Goal: Task Accomplishment & Management: Complete application form

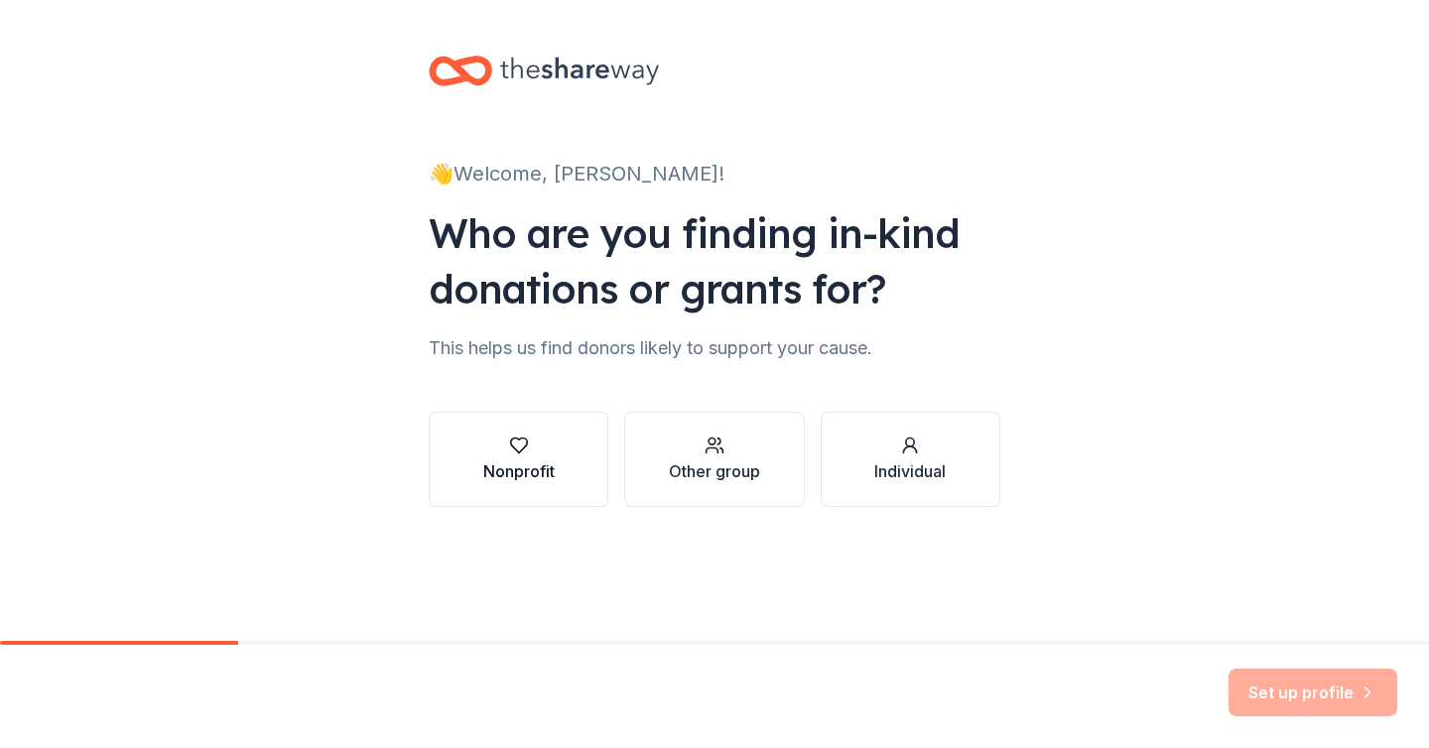
click at [564, 444] on button "Nonprofit" at bounding box center [519, 459] width 180 height 95
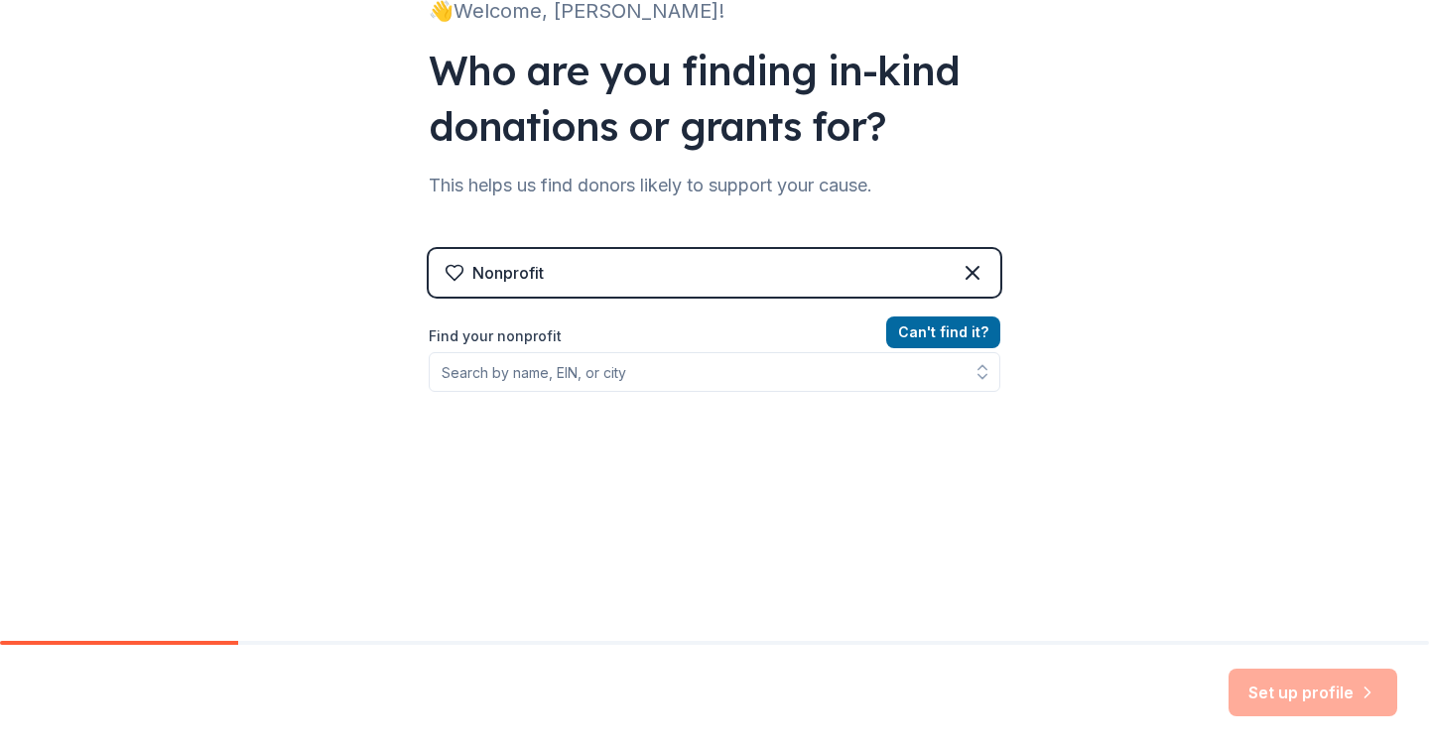
scroll to position [207, 0]
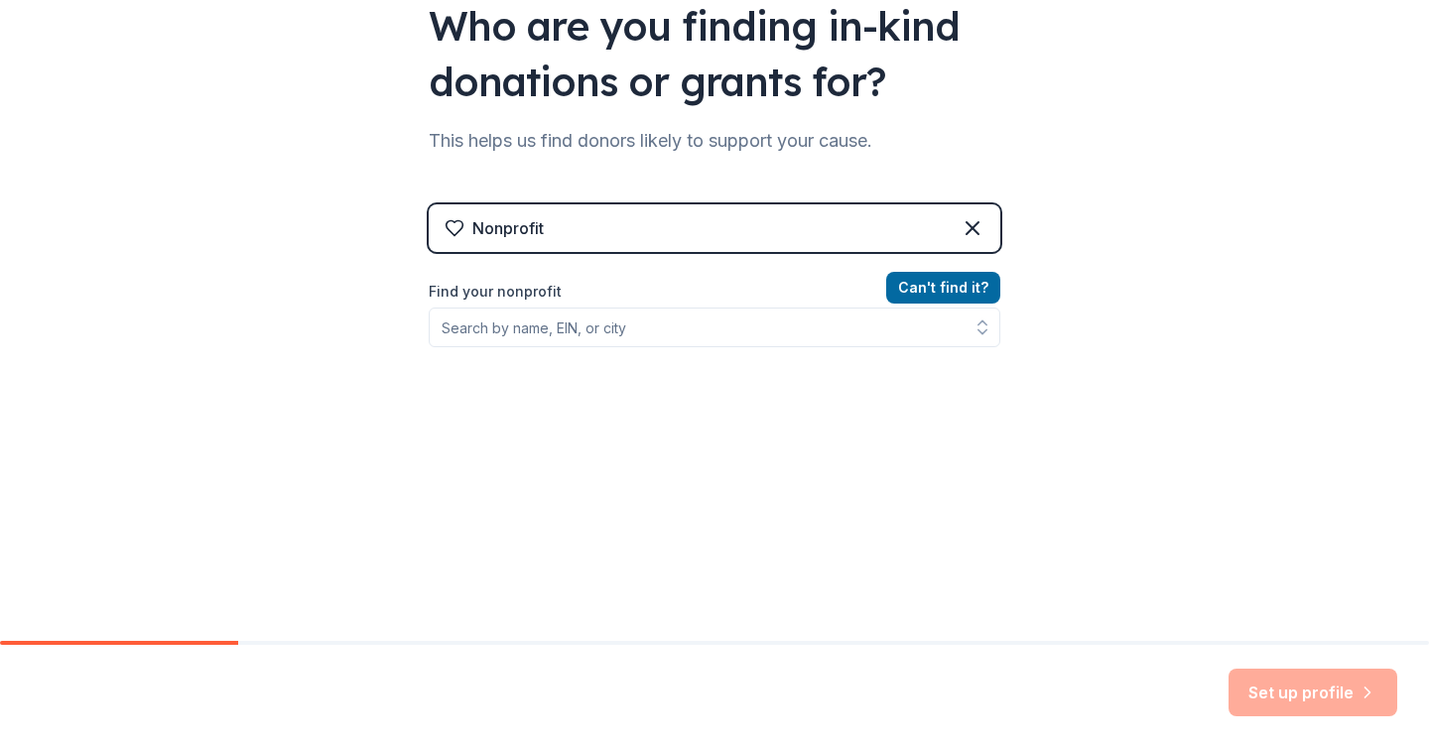
click at [1253, 716] on div "Set up profile" at bounding box center [1313, 693] width 169 height 48
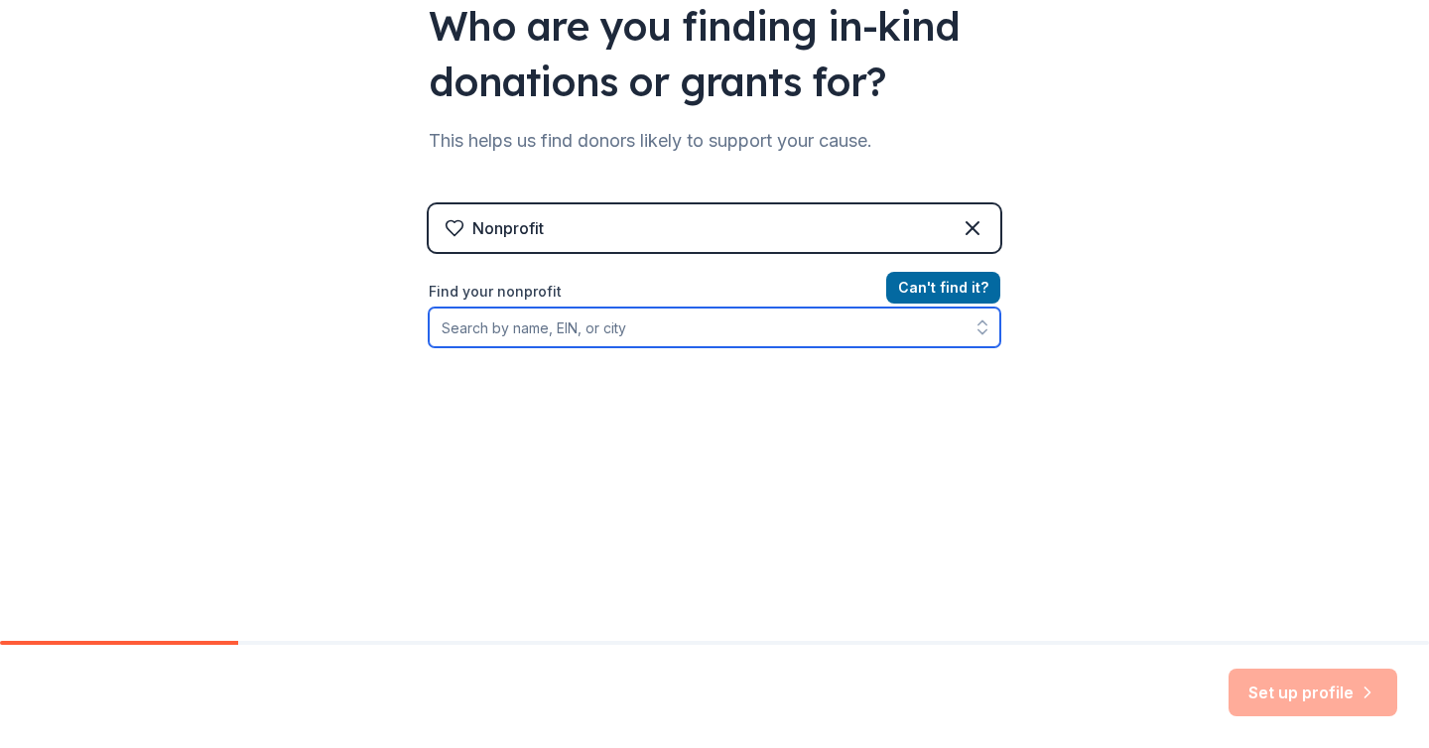
click at [631, 324] on input "Find your nonprofit" at bounding box center [715, 328] width 572 height 40
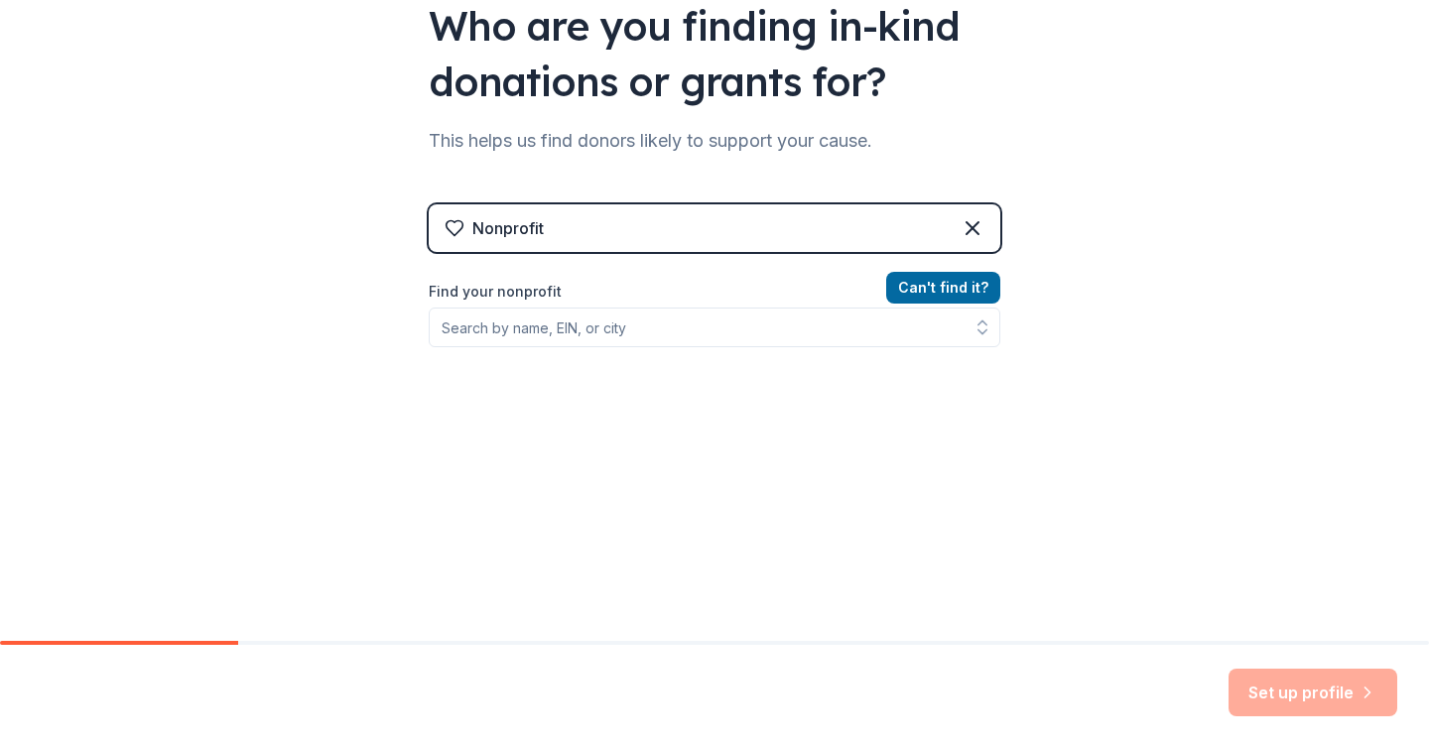
click at [958, 297] on button "Can ' t find it?" at bounding box center [943, 288] width 114 height 32
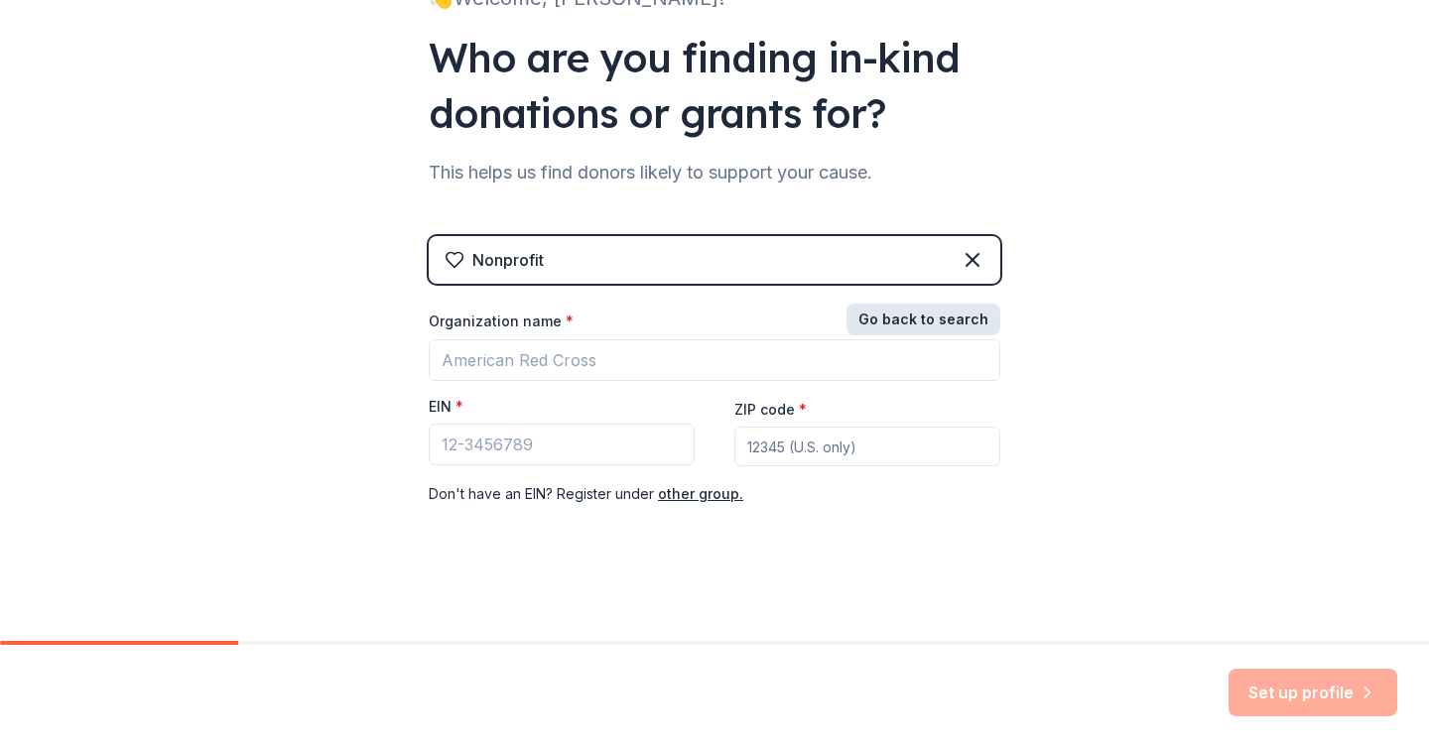
click at [981, 324] on button "Go back to search" at bounding box center [924, 320] width 154 height 32
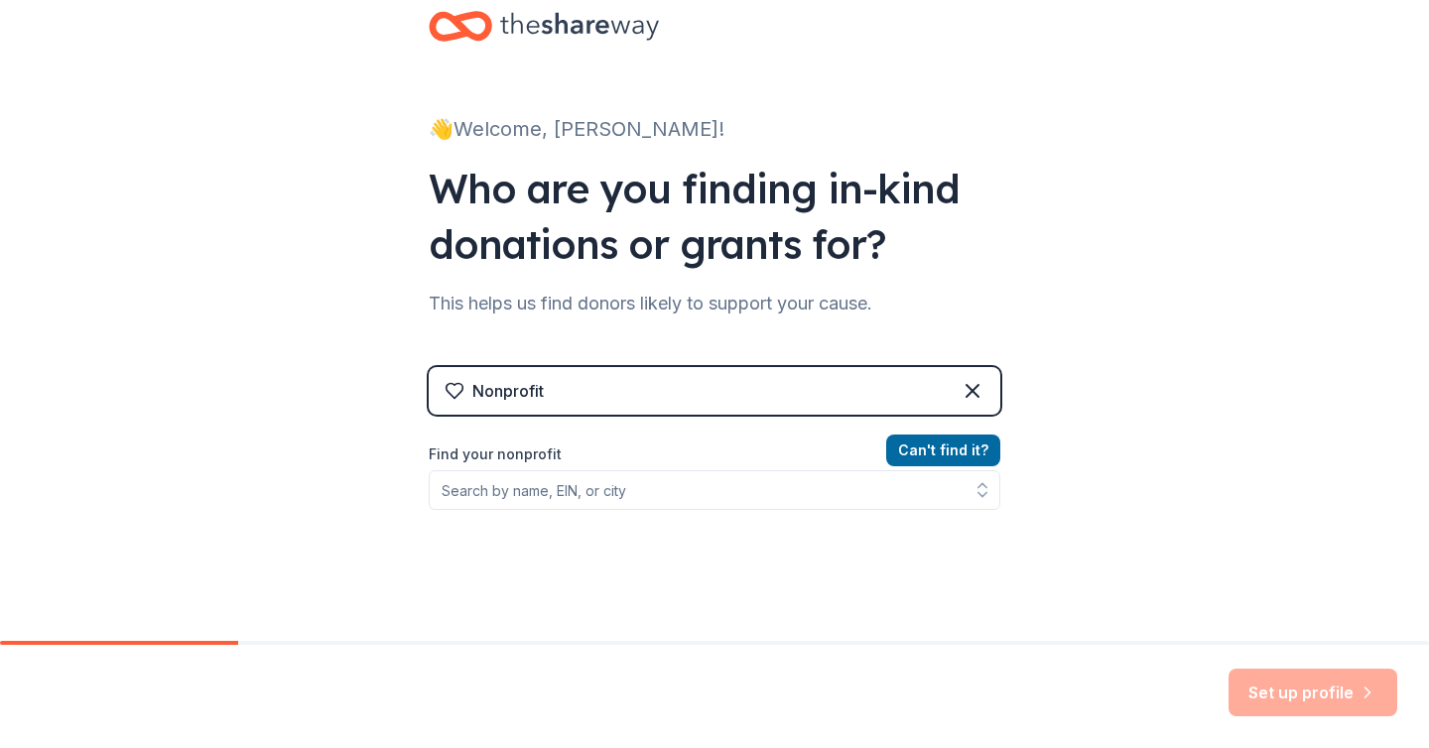
scroll to position [40, 0]
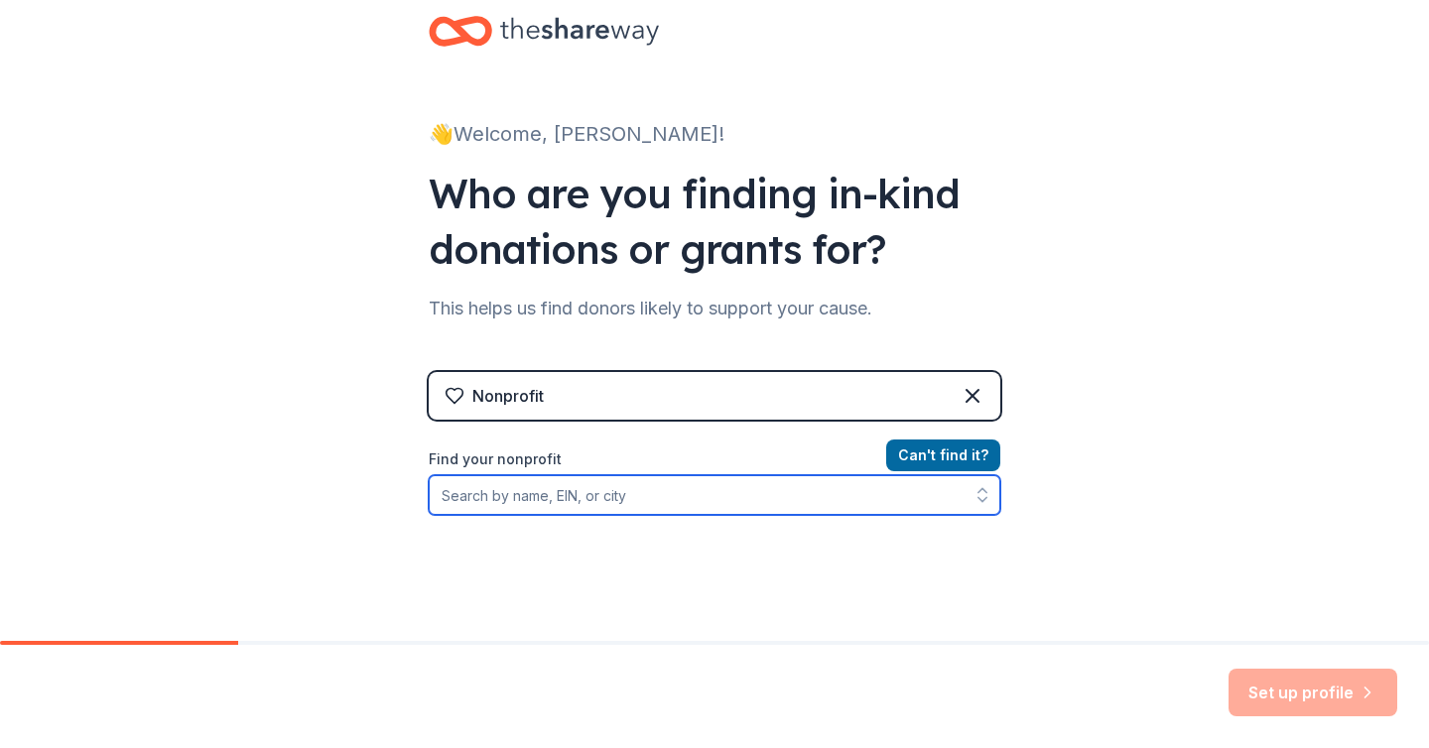
click at [910, 504] on input "Find your nonprofit" at bounding box center [715, 495] width 572 height 40
type input "k"
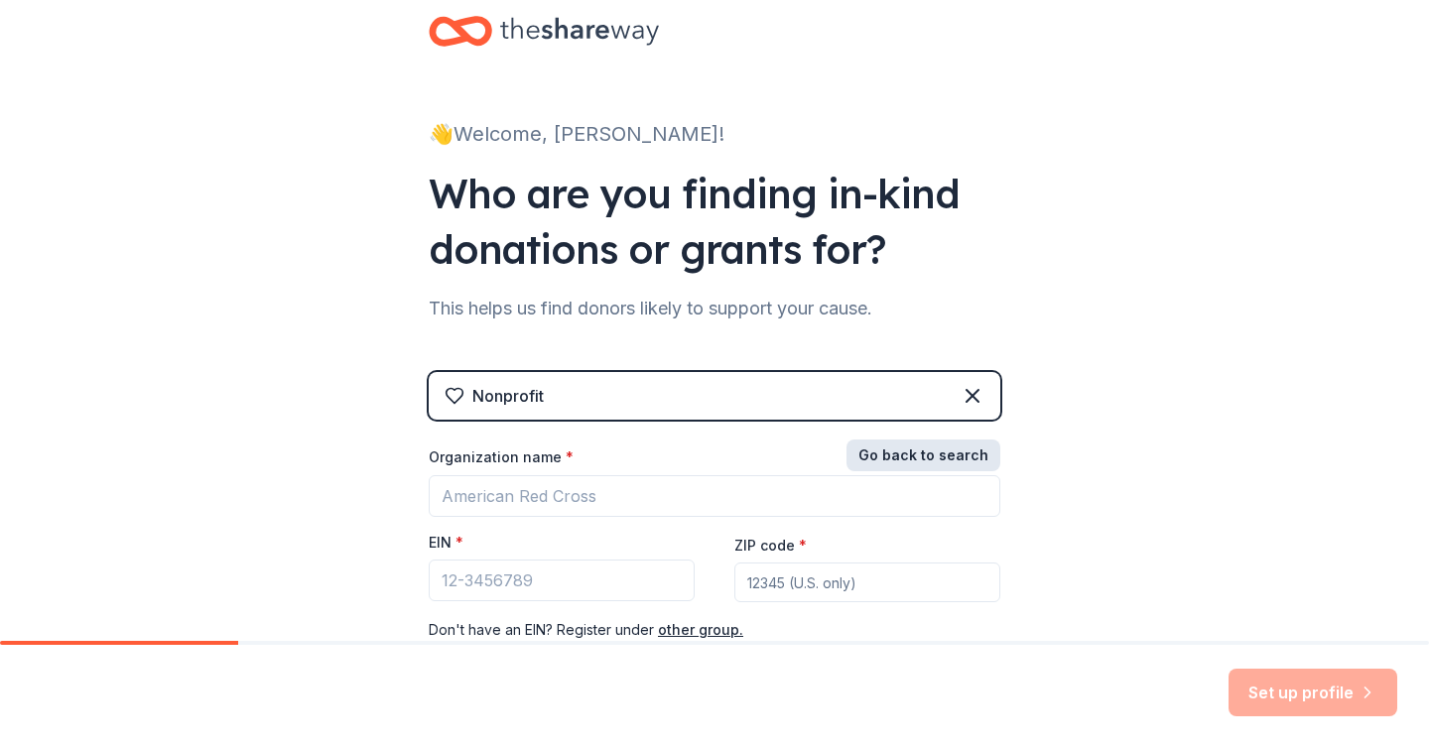
click at [953, 457] on button "Go back to search" at bounding box center [924, 456] width 154 height 32
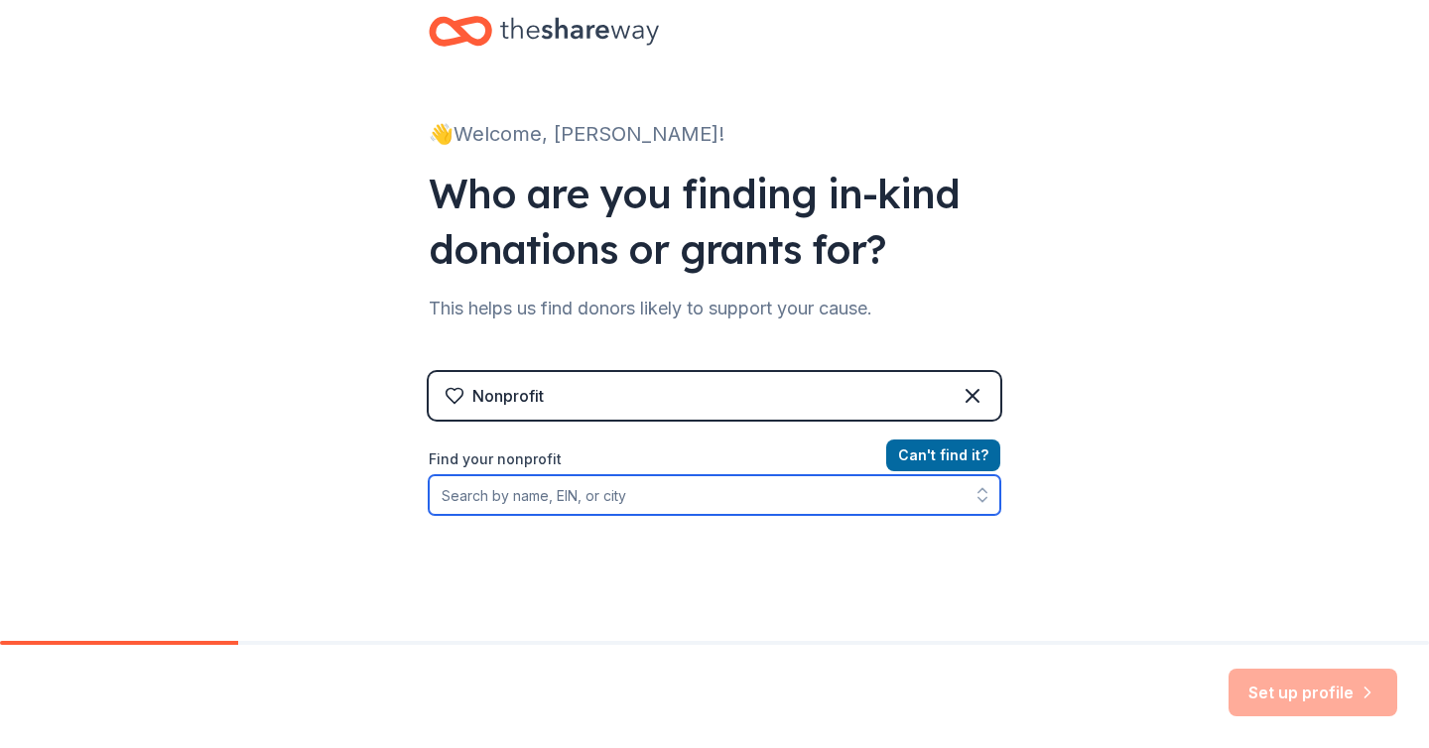
click at [666, 495] on input "Find your nonprofit" at bounding box center [715, 495] width 572 height 40
type input "international rescue committee"
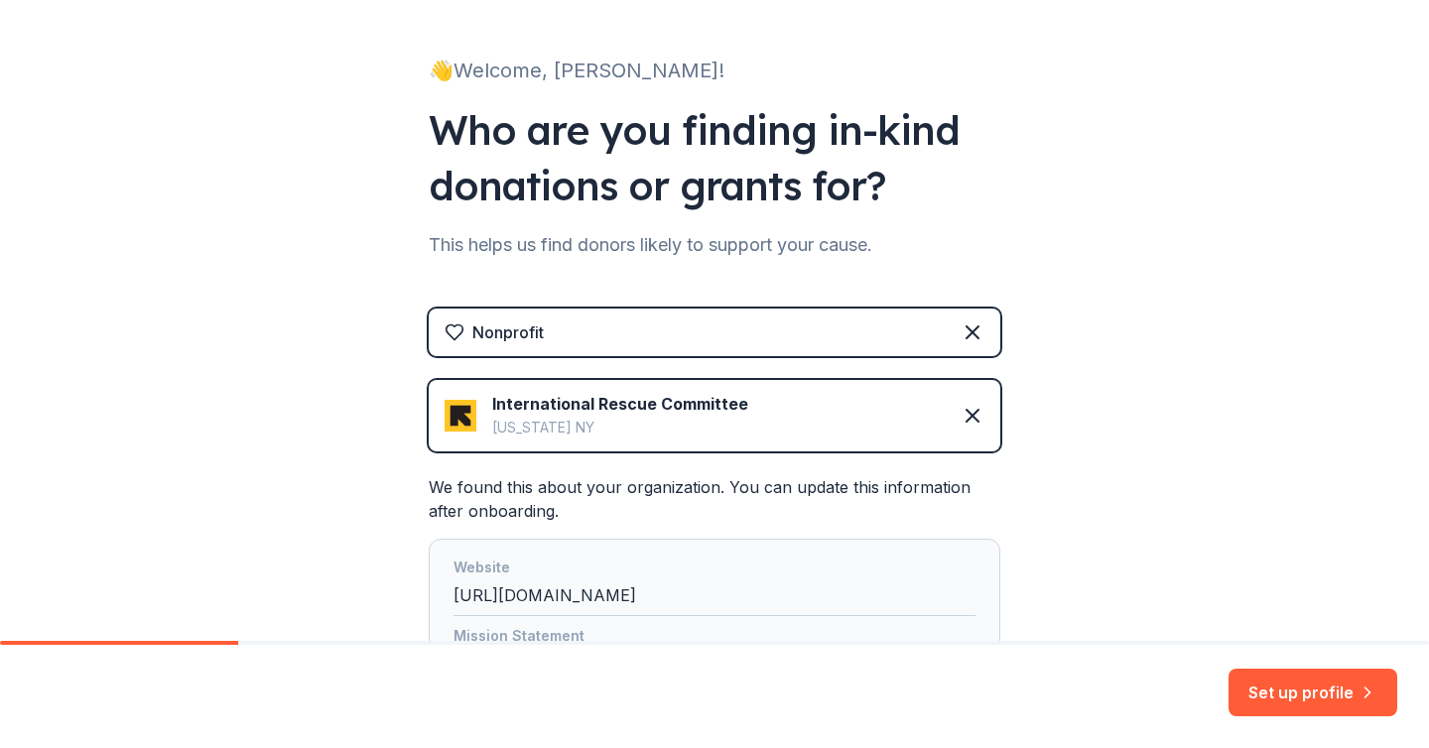
scroll to position [23, 0]
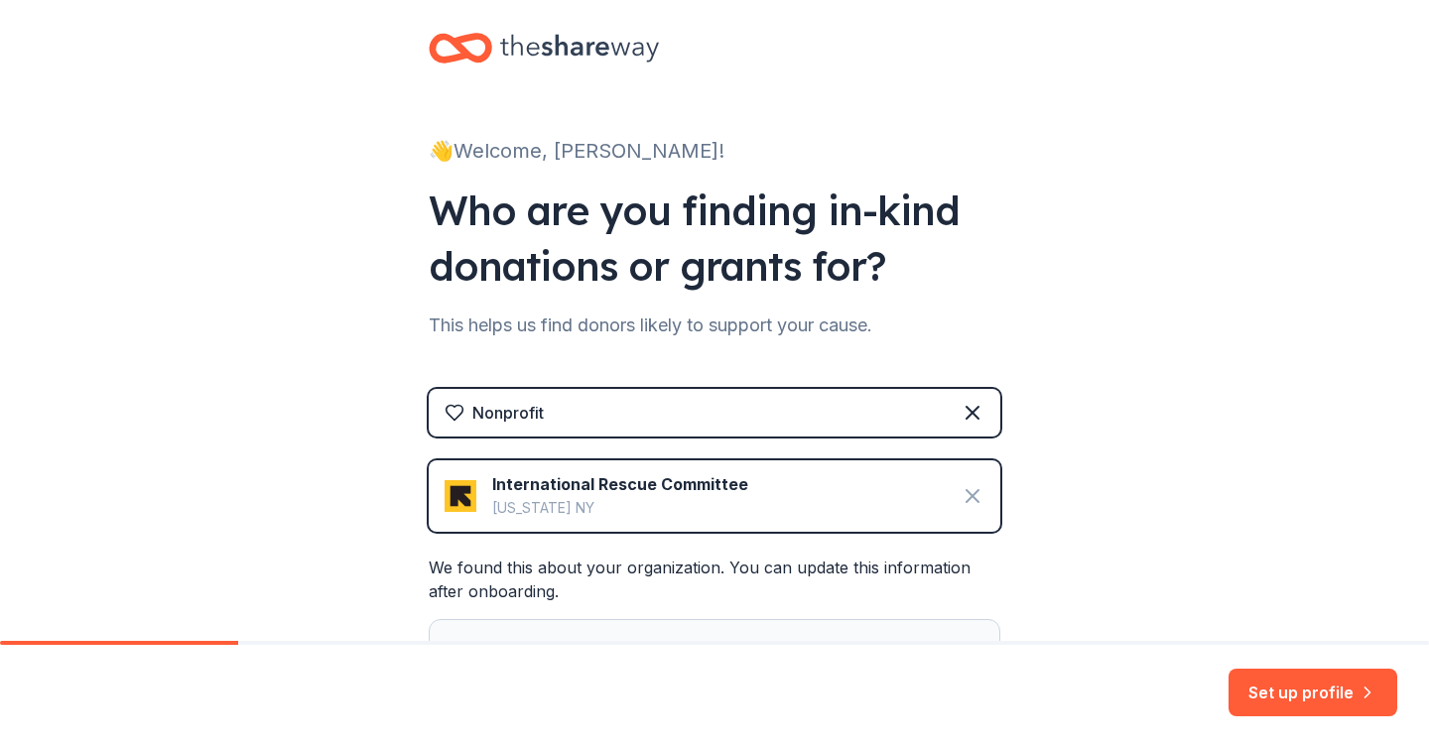
click at [976, 490] on icon at bounding box center [973, 496] width 24 height 24
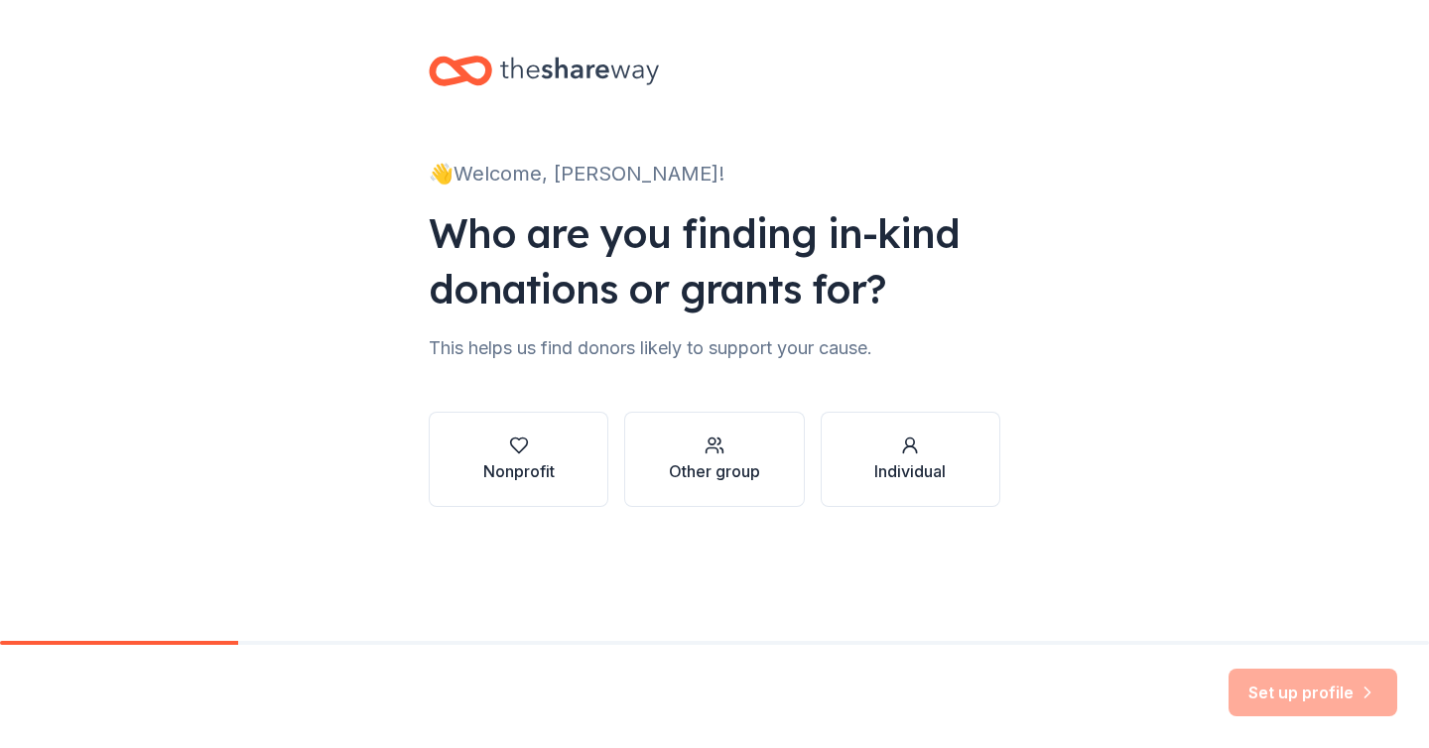
scroll to position [0, 0]
click at [966, 430] on button "Individual" at bounding box center [911, 459] width 180 height 95
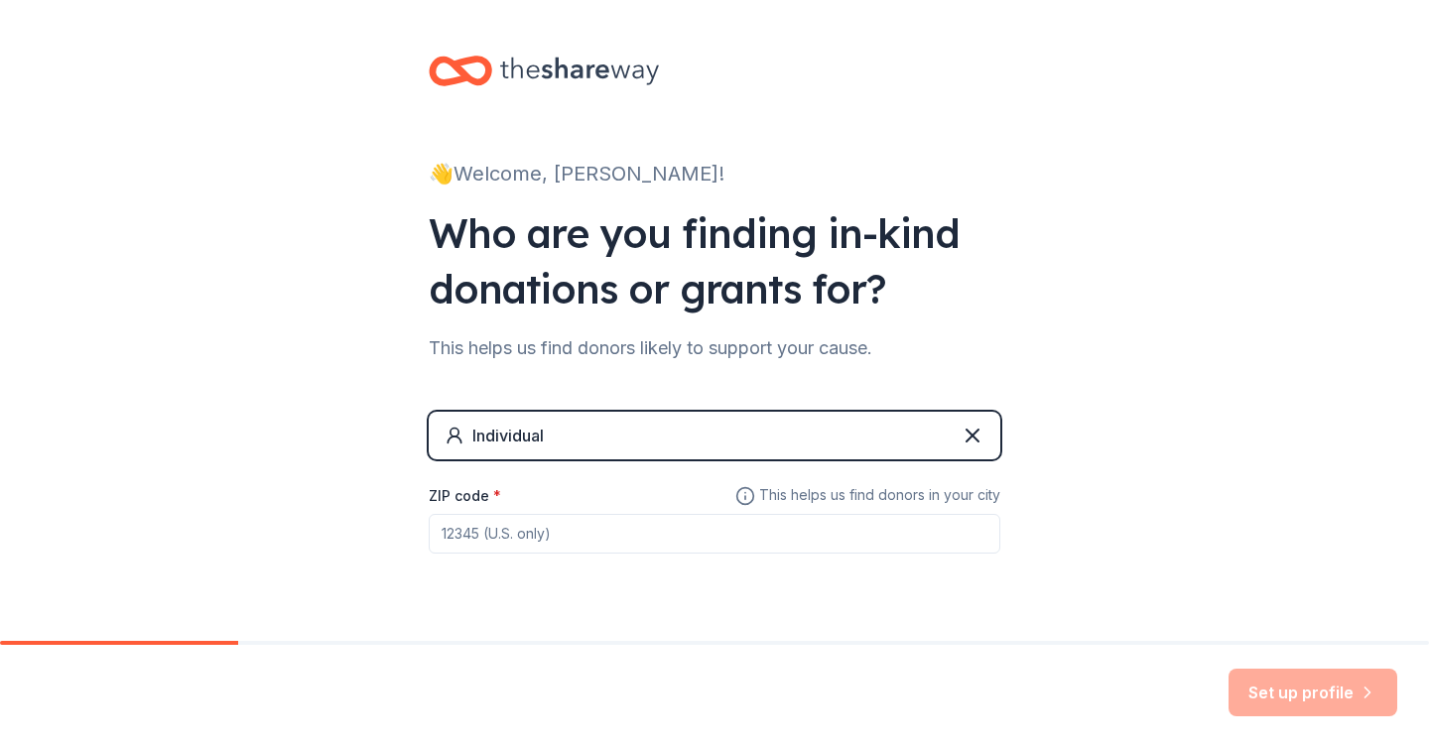
scroll to position [47, 0]
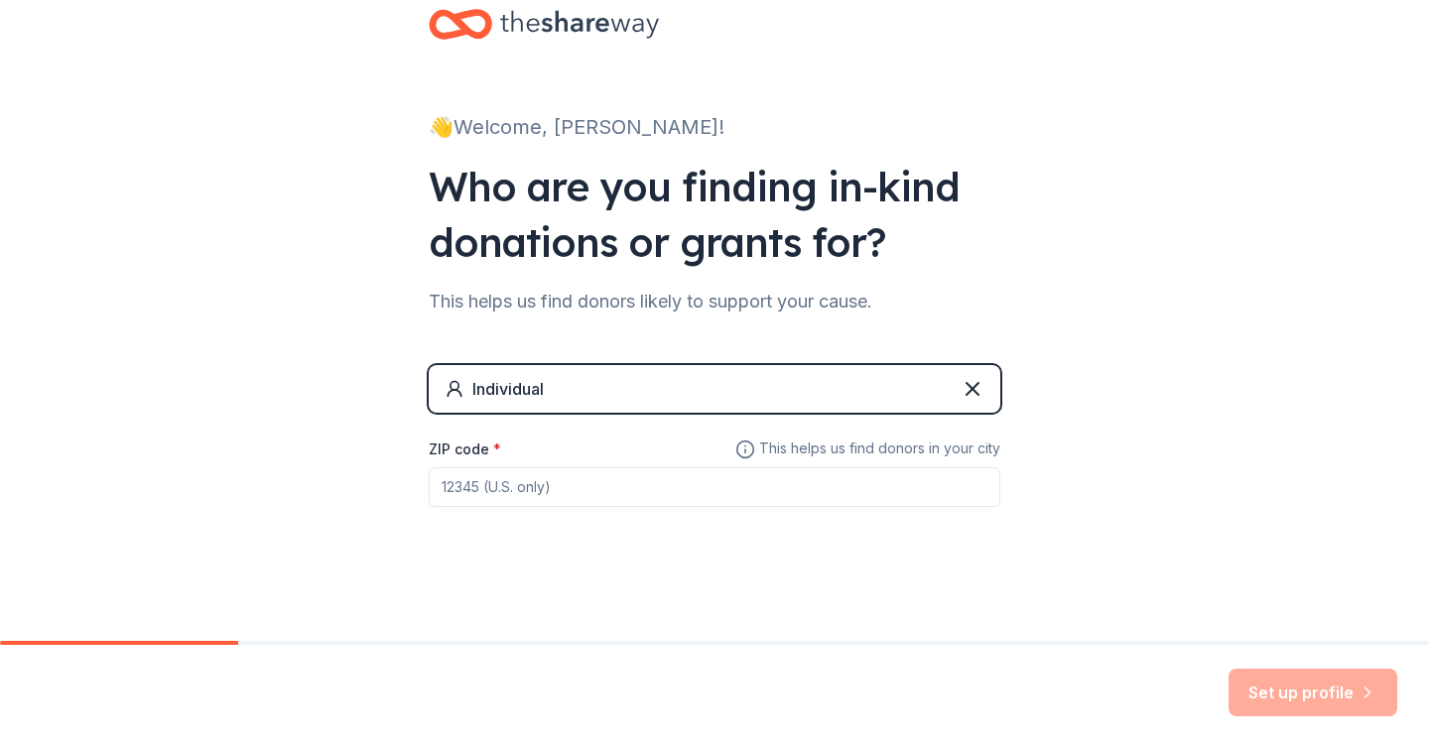
click at [782, 490] on input "ZIP code *" at bounding box center [715, 488] width 572 height 40
type input "11206"
click at [1372, 708] on button "Set up profile" at bounding box center [1313, 693] width 169 height 48
click at [827, 475] on input "11206" at bounding box center [715, 488] width 572 height 40
click at [831, 491] on input "11206" at bounding box center [715, 488] width 572 height 40
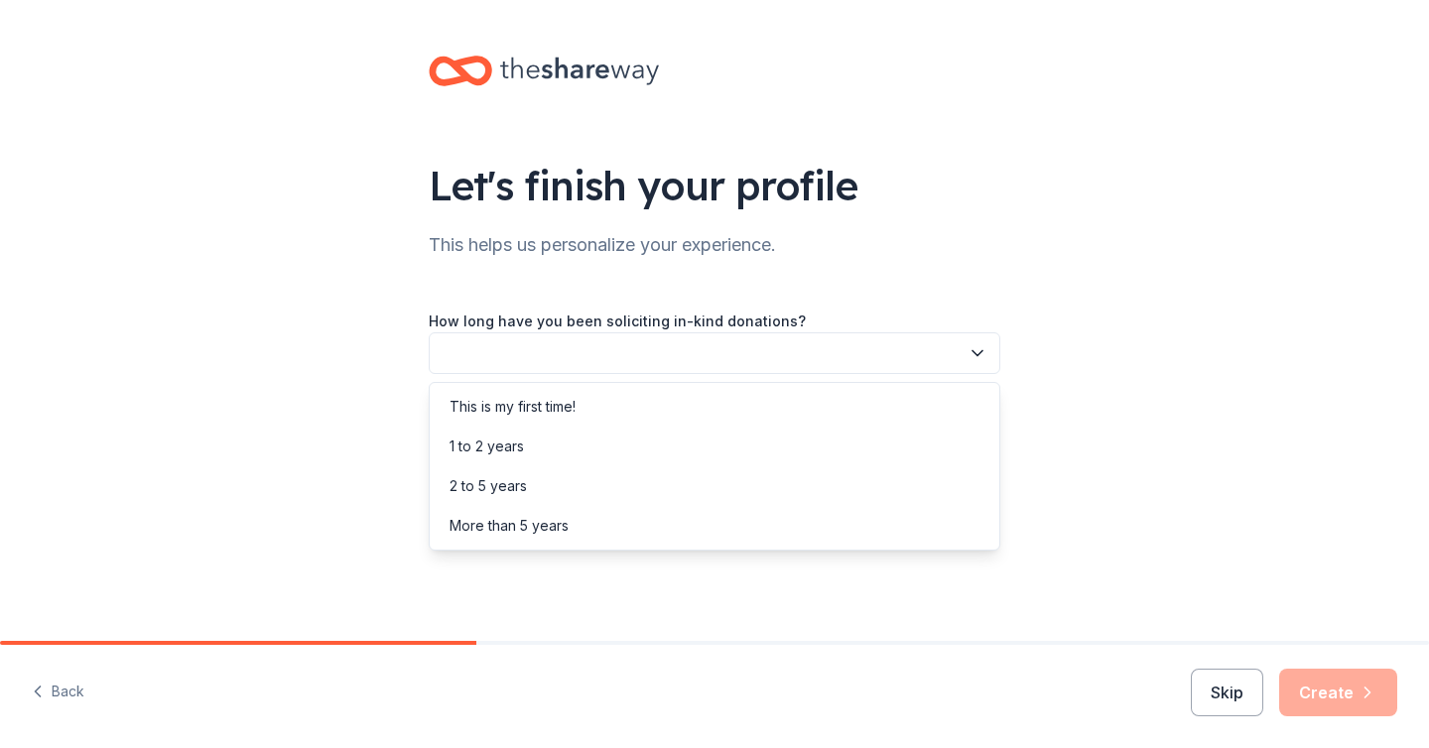
click at [802, 362] on button "button" at bounding box center [715, 354] width 572 height 42
click at [759, 417] on div "This is my first time!" at bounding box center [715, 407] width 562 height 40
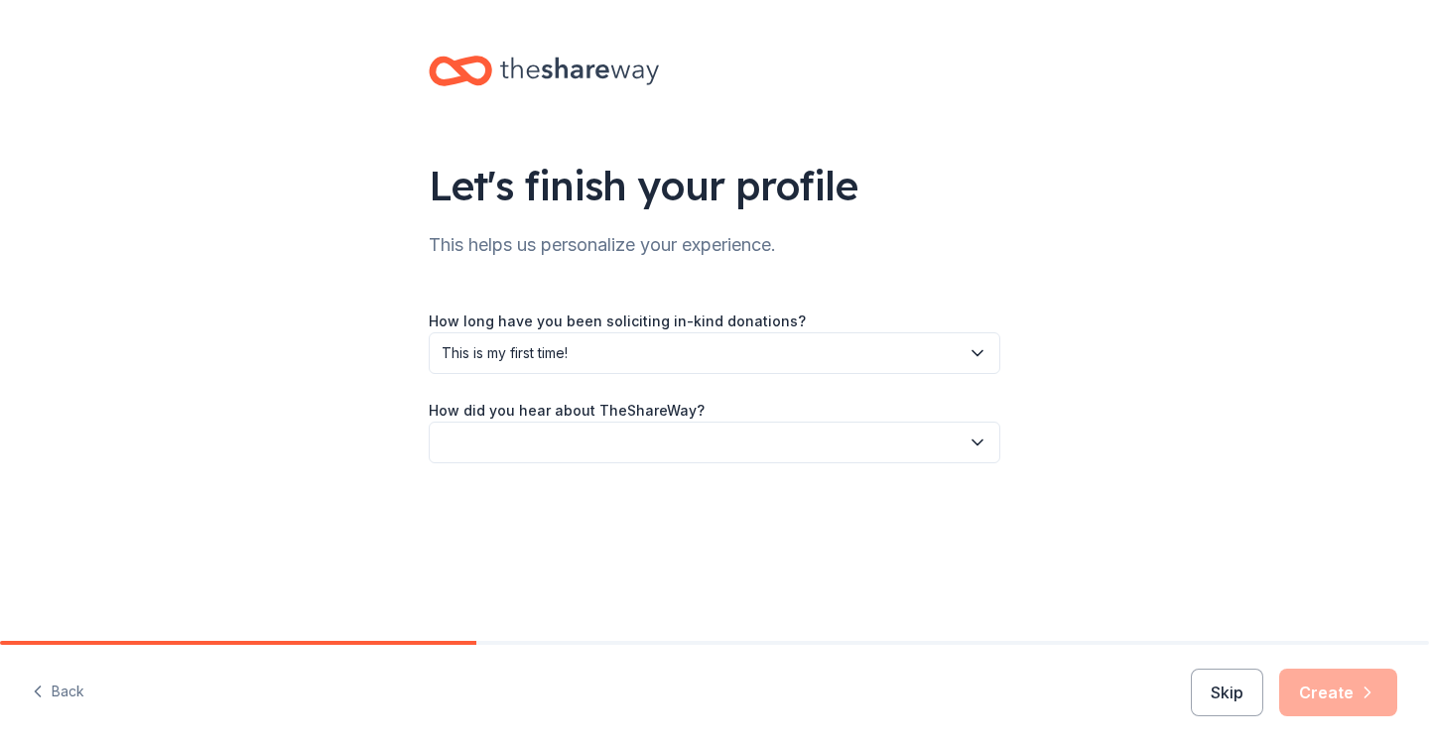
click at [752, 452] on button "button" at bounding box center [715, 443] width 572 height 42
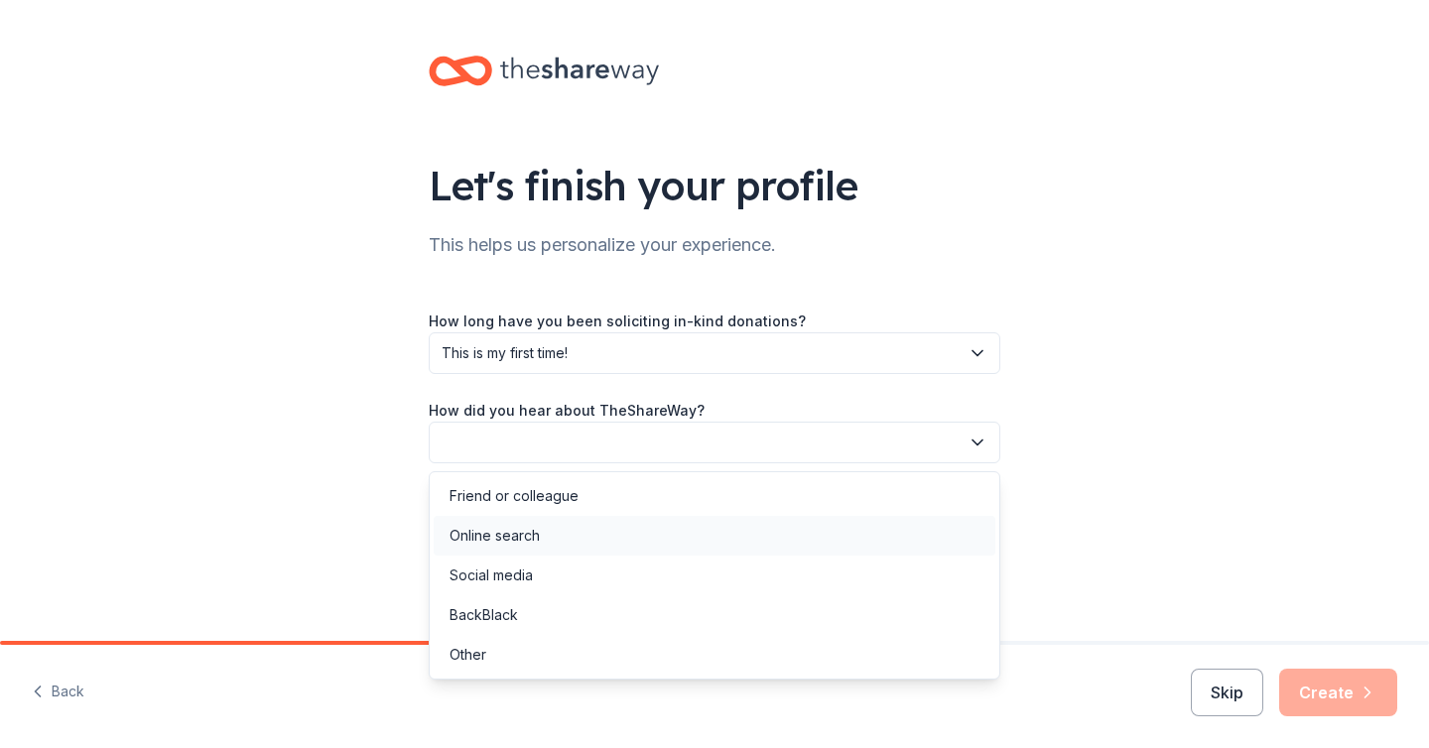
click at [718, 546] on div "Online search" at bounding box center [715, 536] width 562 height 40
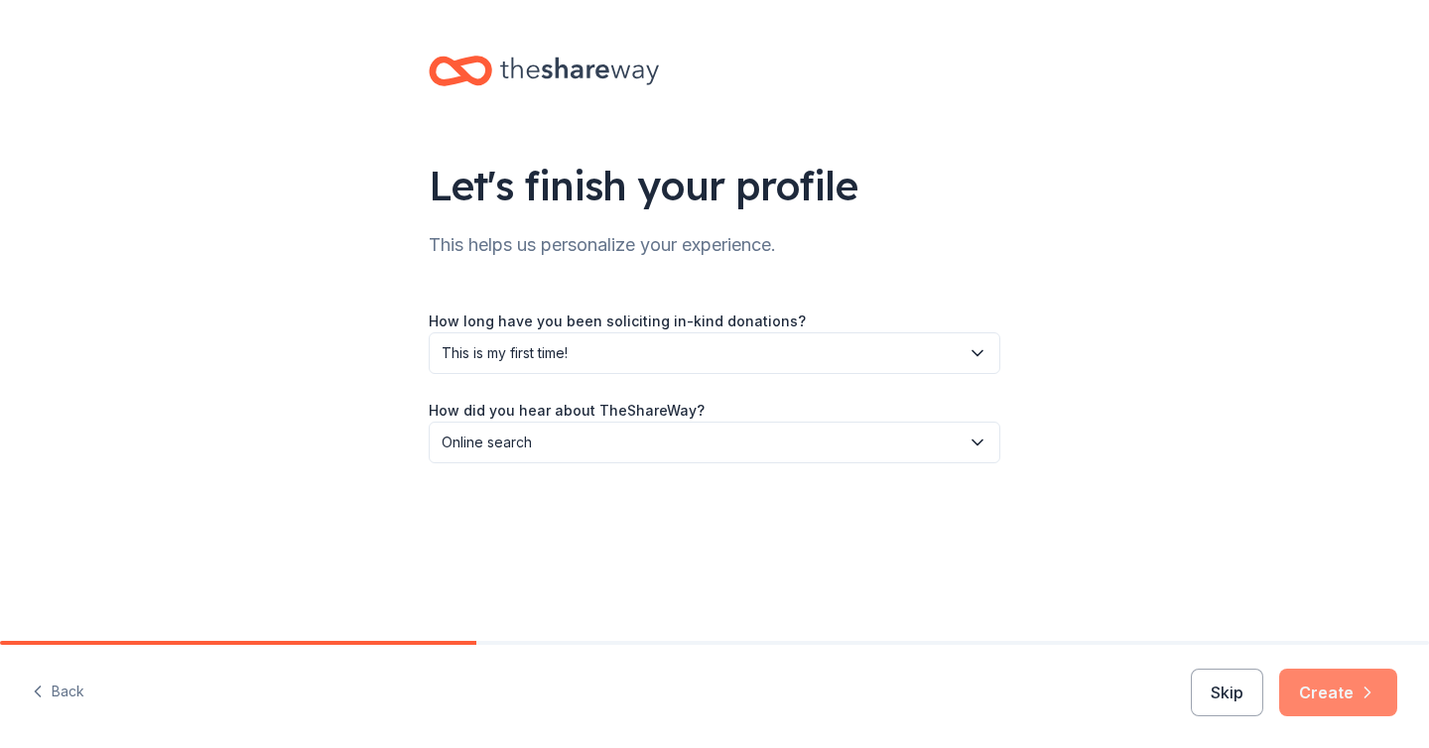
click at [1311, 682] on button "Create" at bounding box center [1339, 693] width 118 height 48
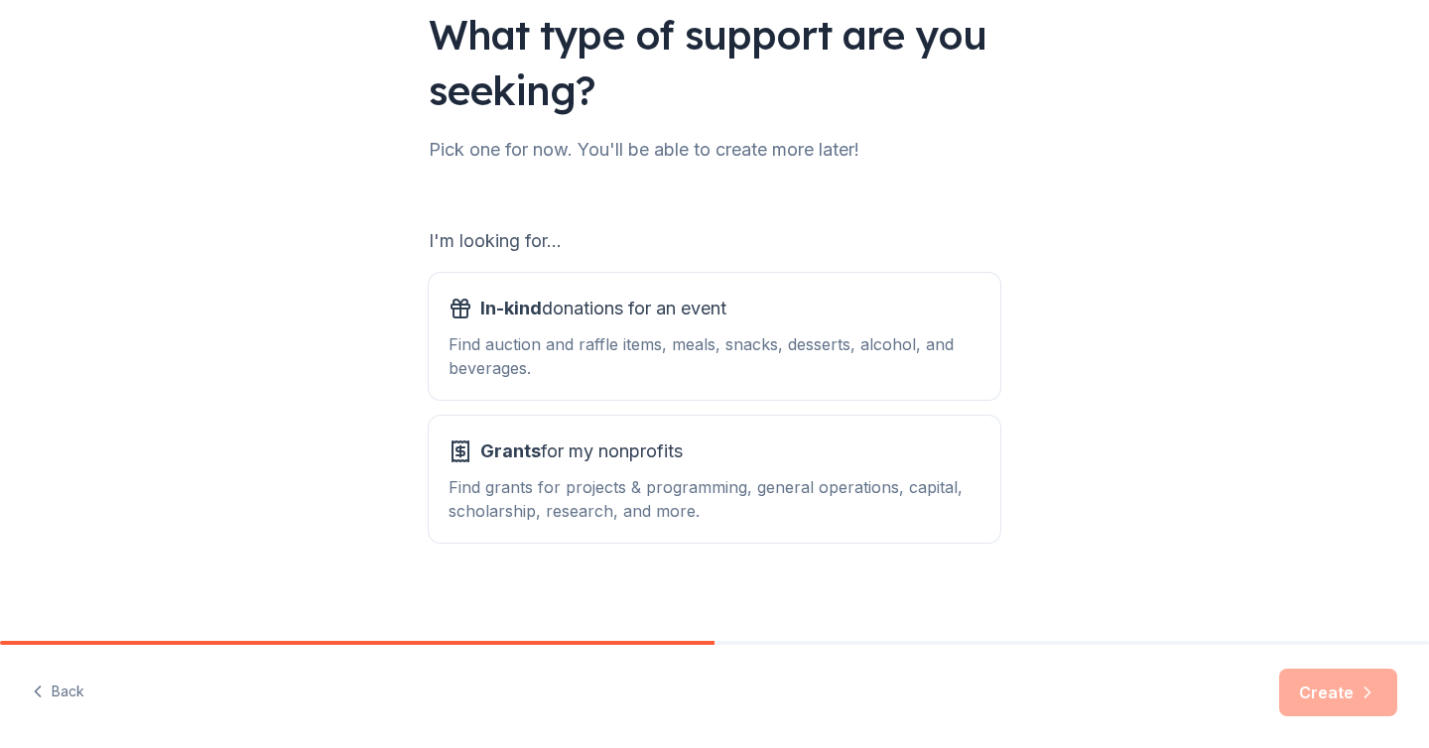
scroll to position [160, 0]
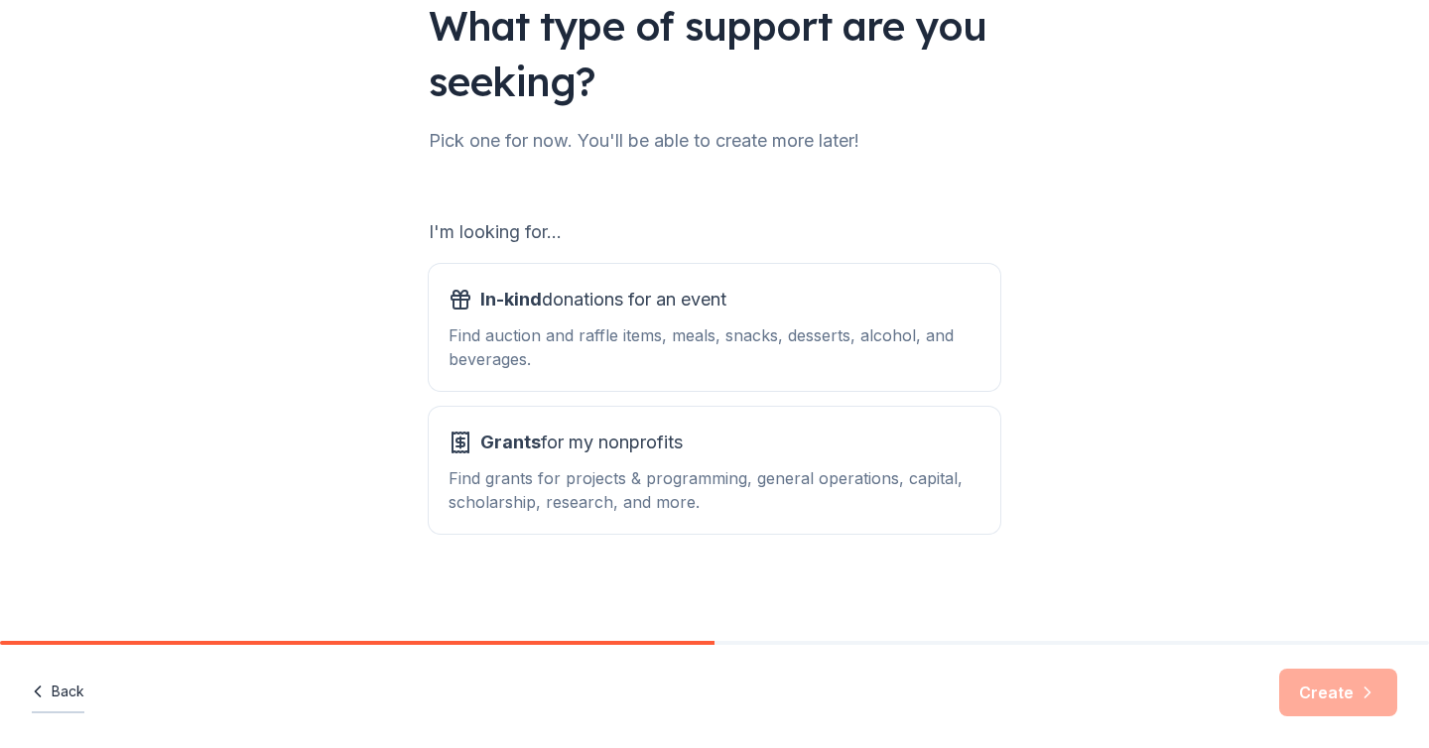
click at [65, 701] on button "Back" at bounding box center [58, 693] width 53 height 42
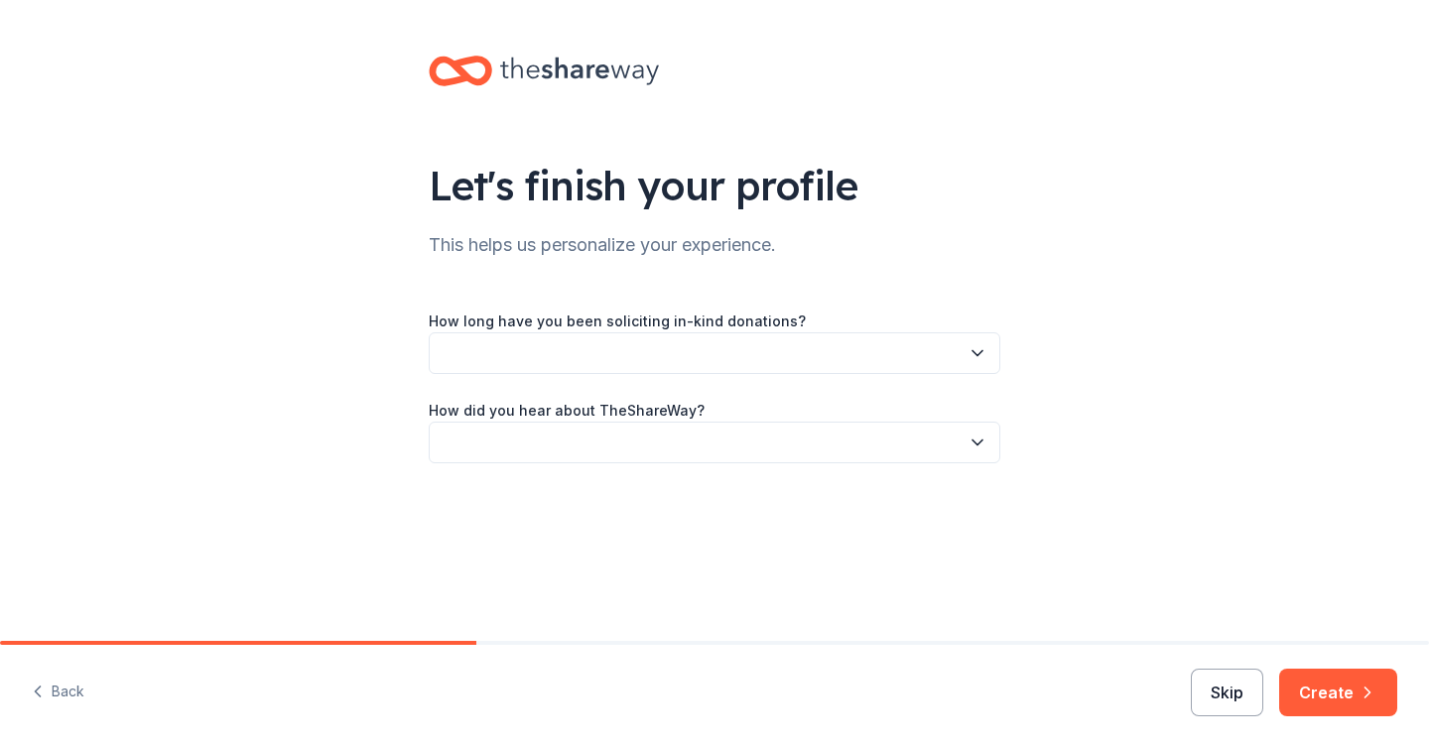
click at [1236, 714] on button "Skip" at bounding box center [1227, 693] width 72 height 48
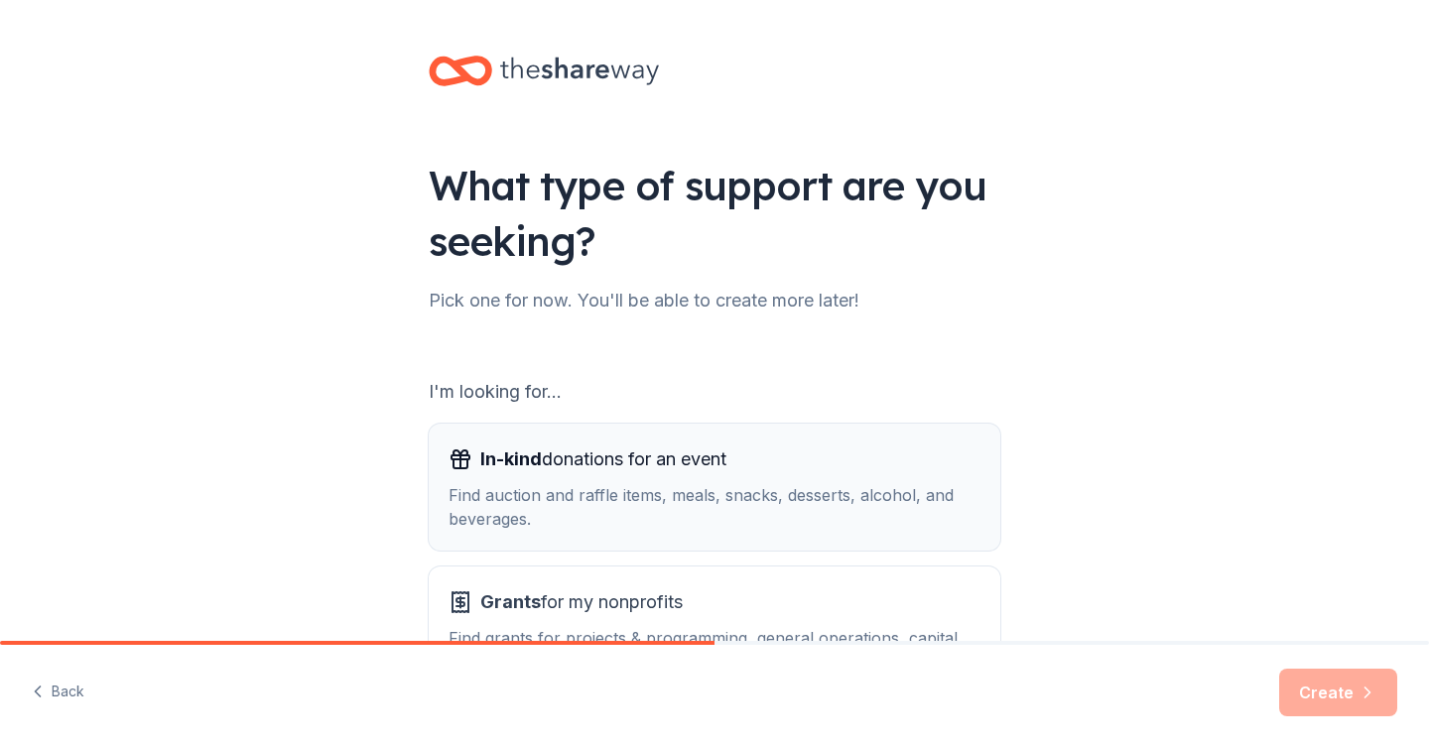
click at [911, 511] on div "Find auction and raffle items, meals, snacks, desserts, alcohol, and beverages." at bounding box center [715, 507] width 532 height 48
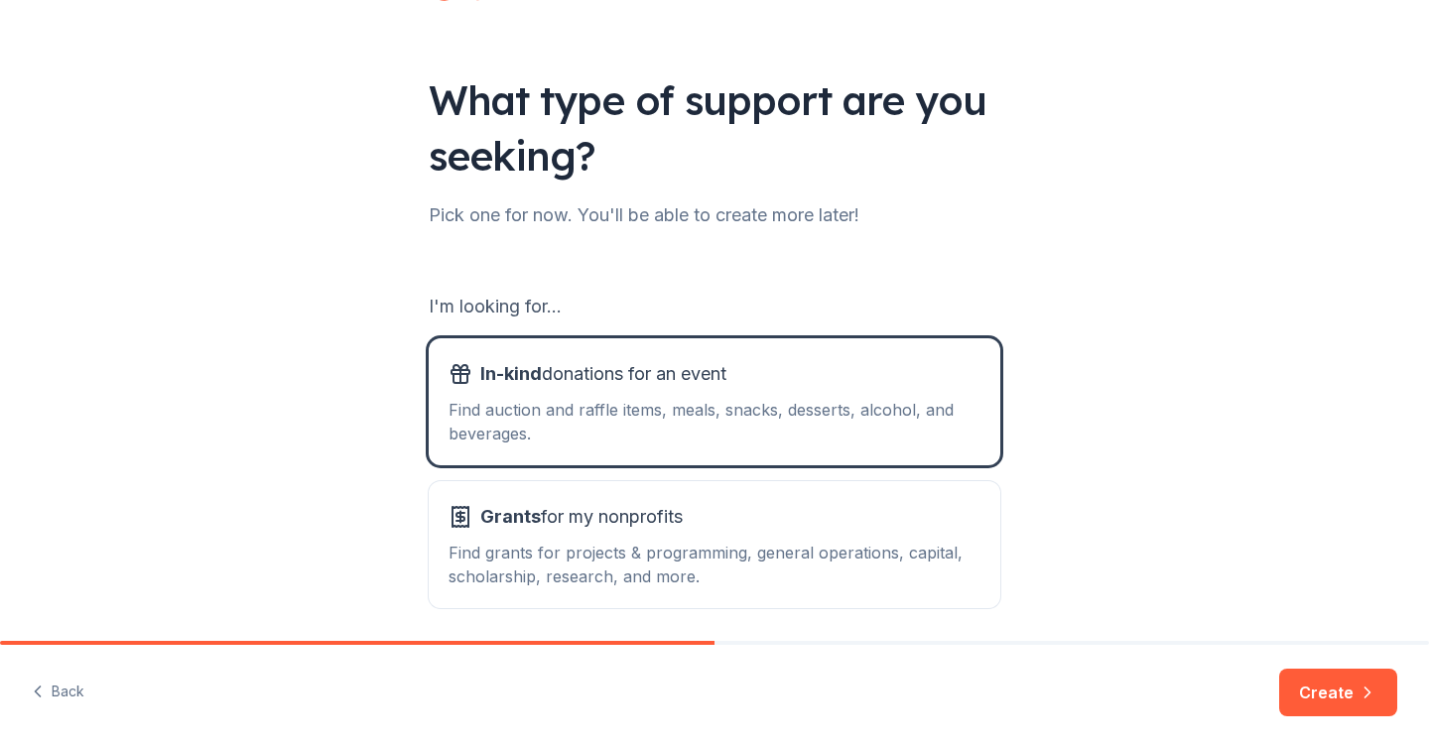
scroll to position [160, 0]
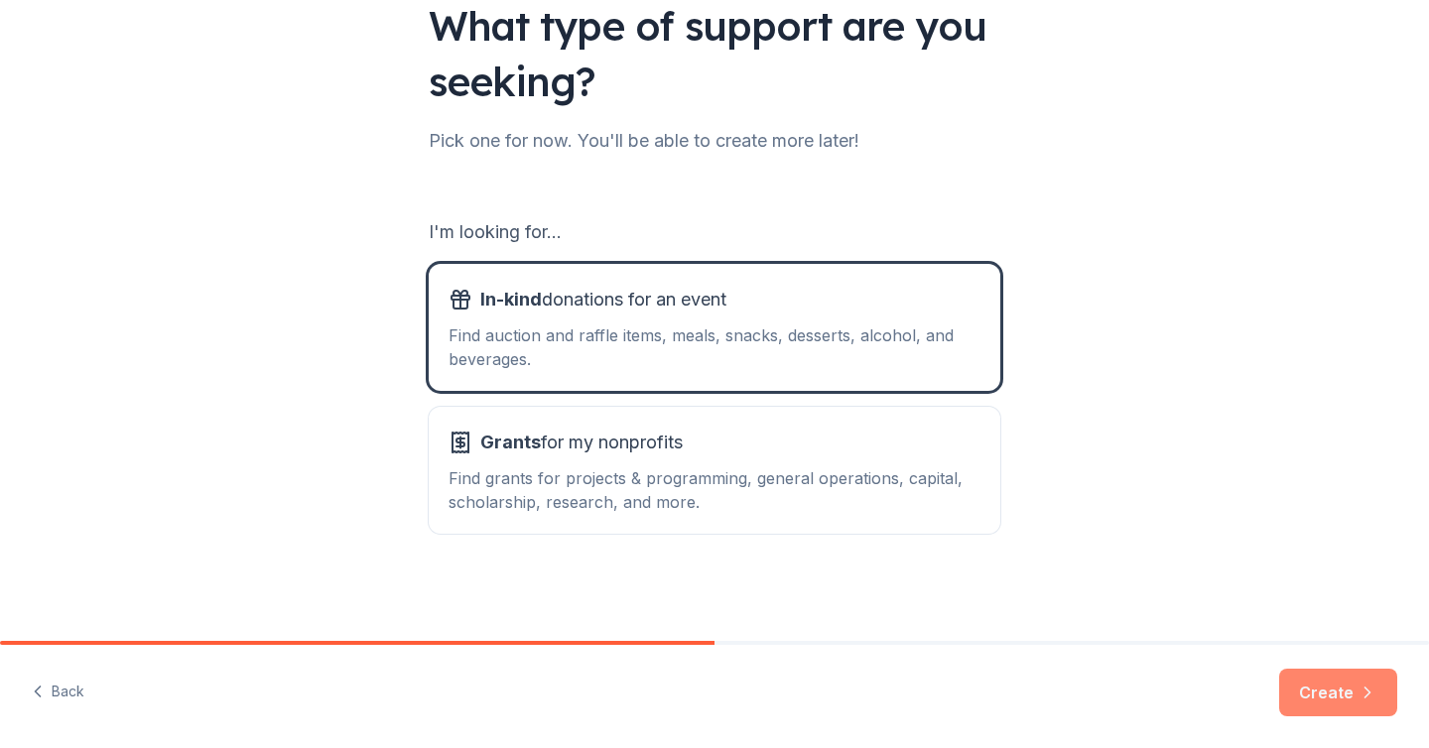
click at [1326, 687] on button "Create" at bounding box center [1339, 693] width 118 height 48
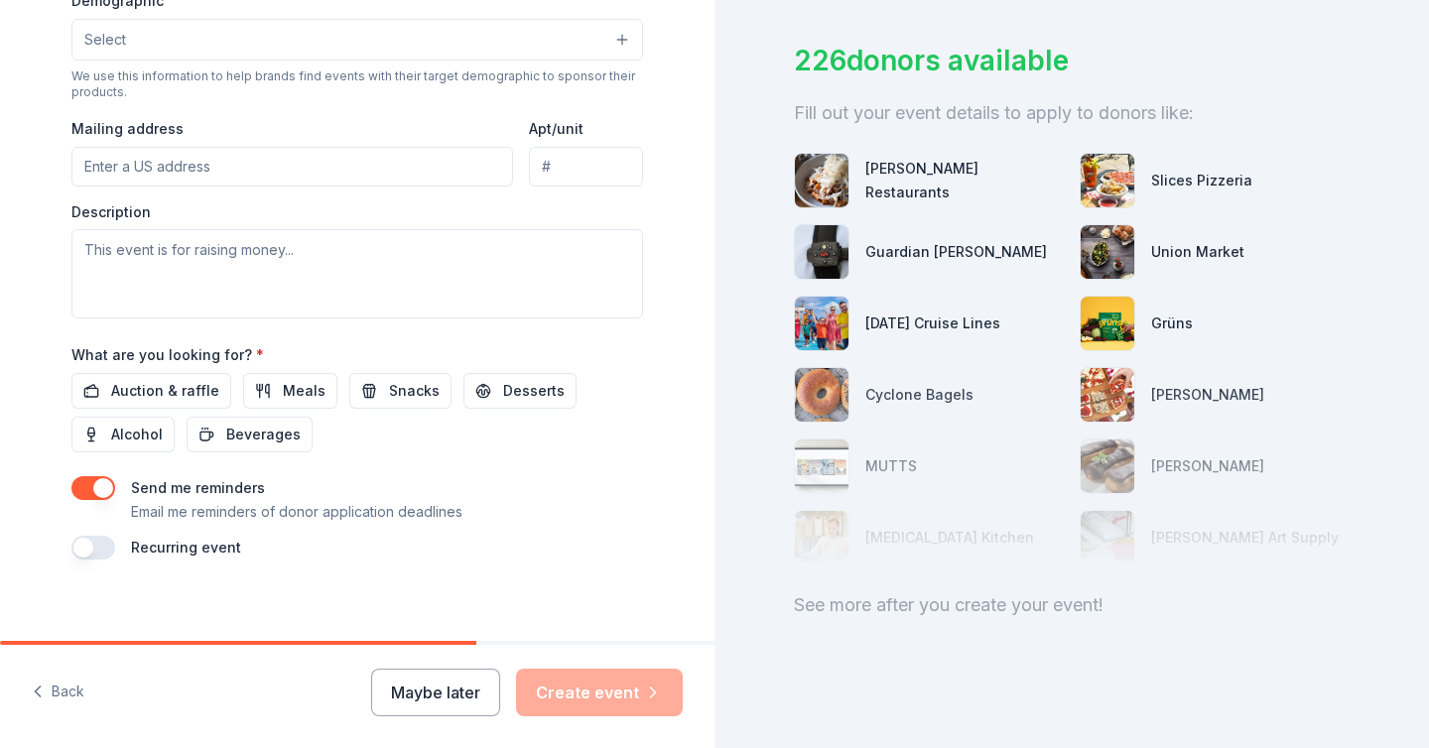
scroll to position [680, 0]
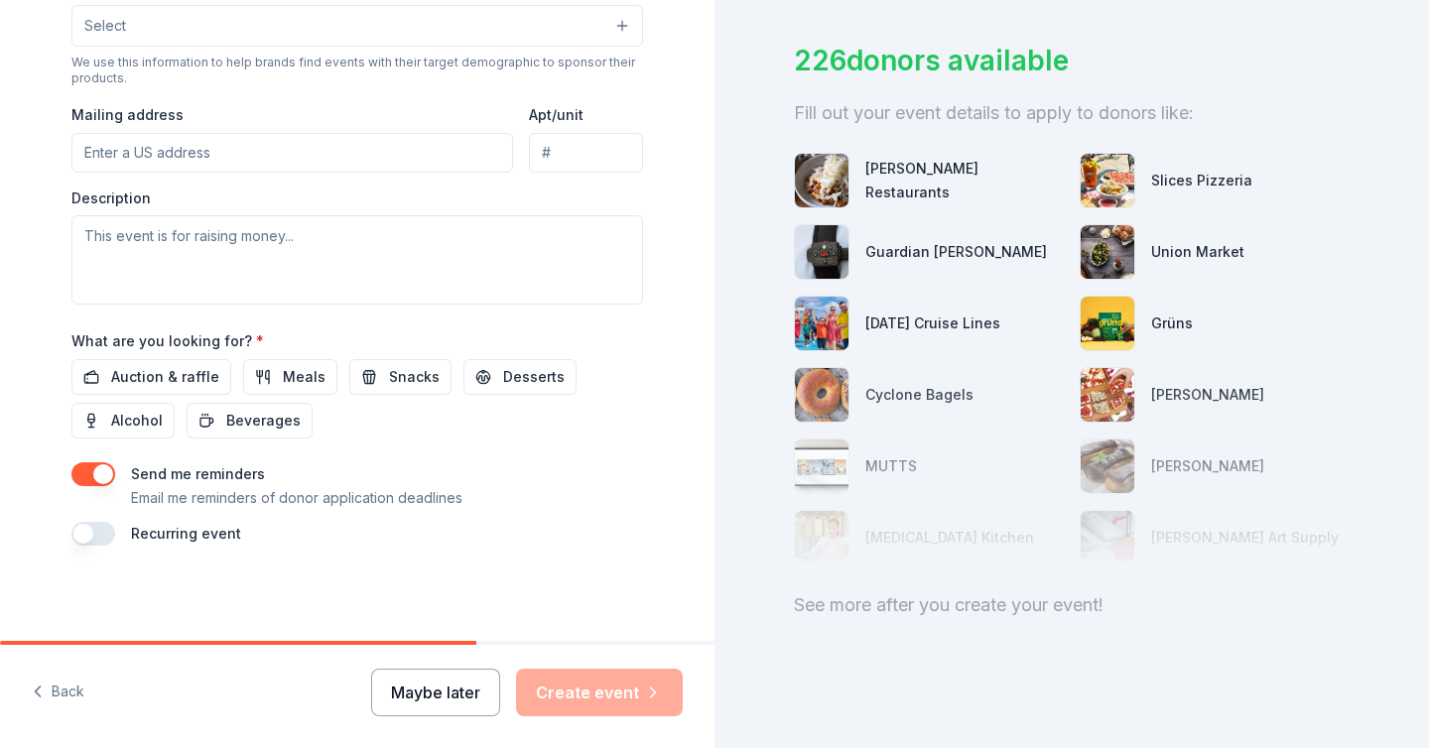
click at [484, 683] on button "Maybe later" at bounding box center [435, 693] width 129 height 48
click at [409, 686] on button "Maybe later" at bounding box center [435, 693] width 129 height 48
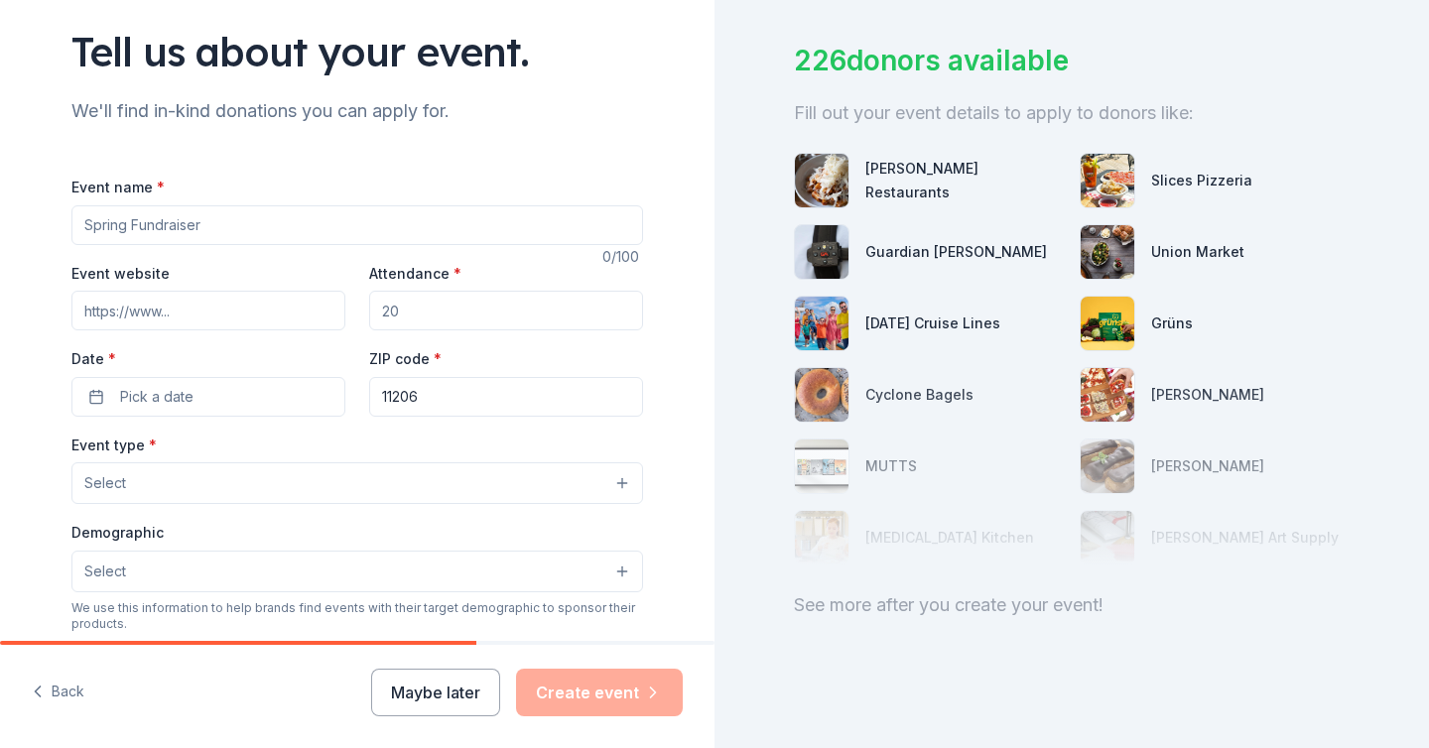
scroll to position [0, 0]
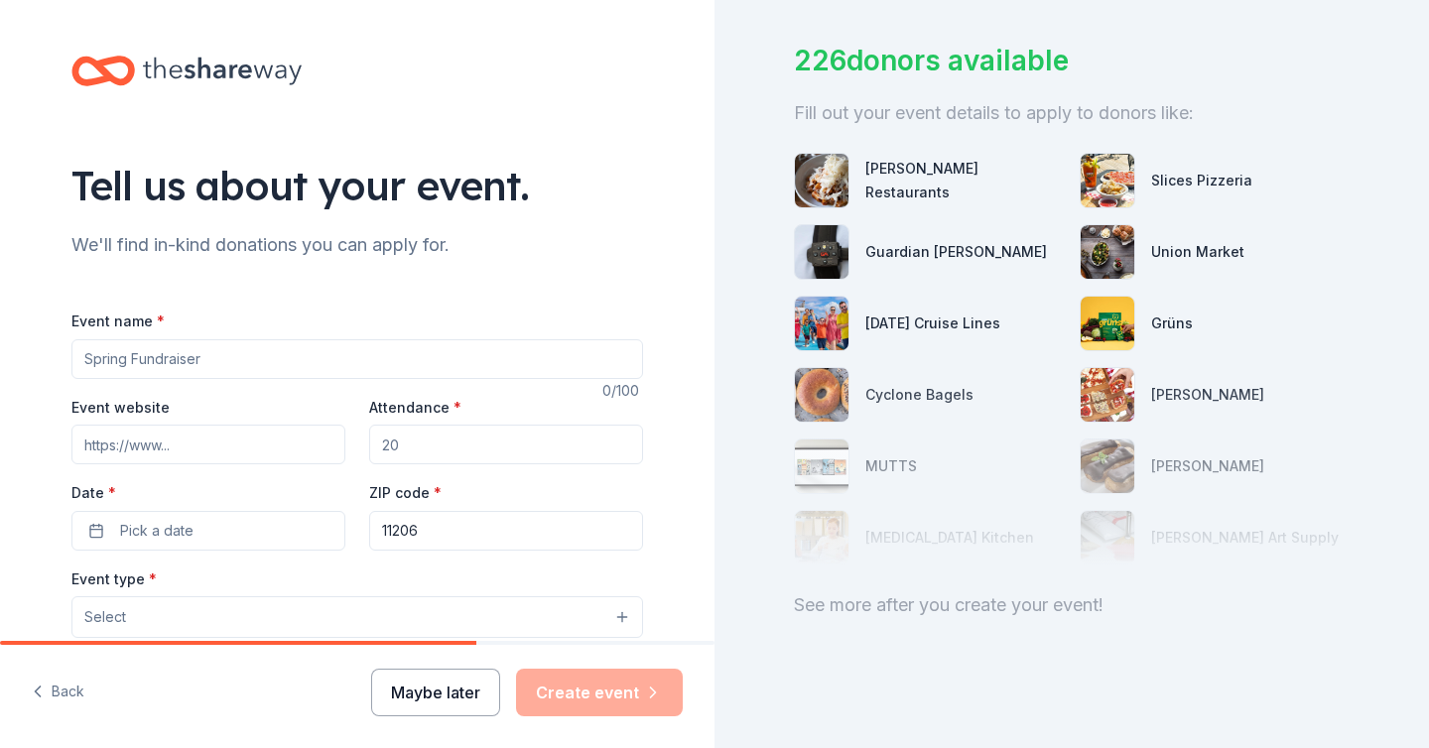
click at [452, 677] on button "Maybe later" at bounding box center [435, 693] width 129 height 48
click at [61, 691] on button "Back" at bounding box center [58, 693] width 53 height 42
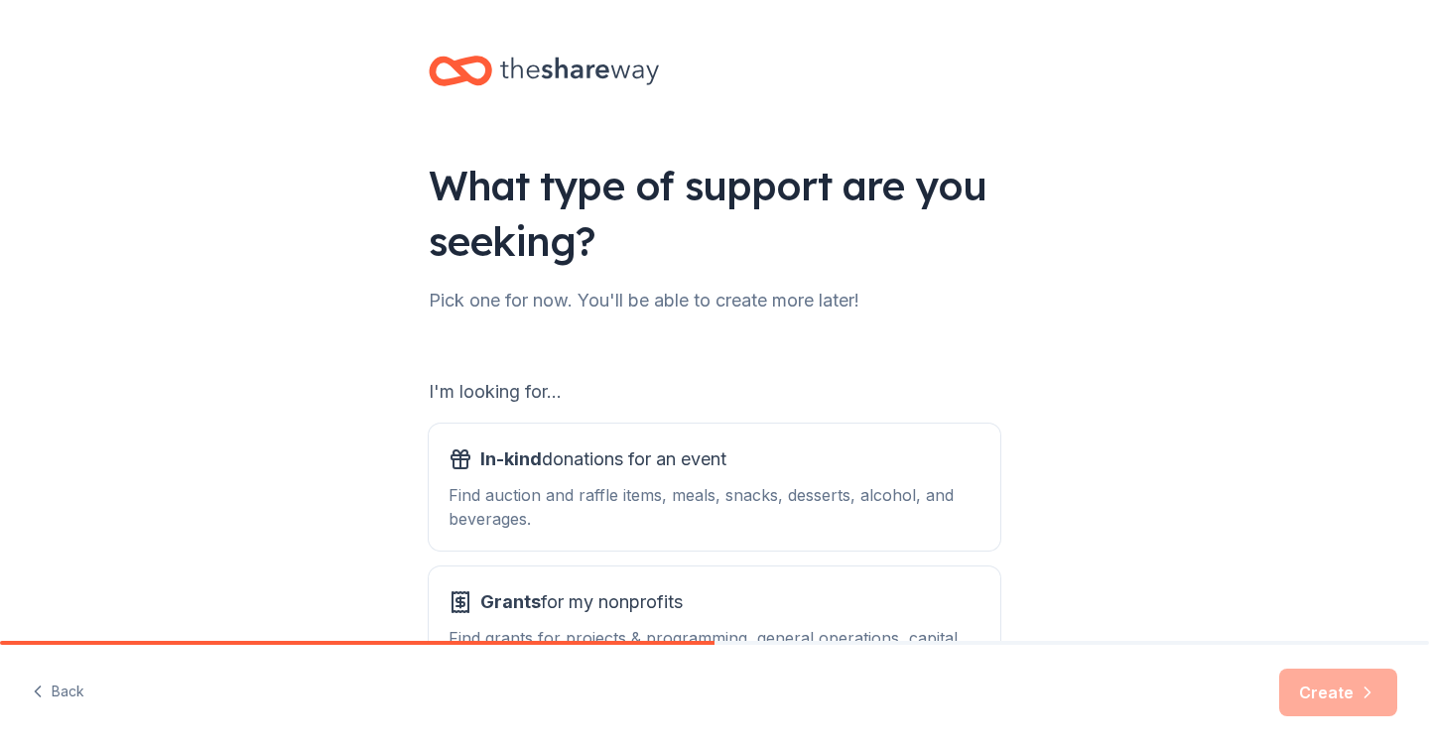
click at [61, 692] on button "Back" at bounding box center [58, 693] width 53 height 42
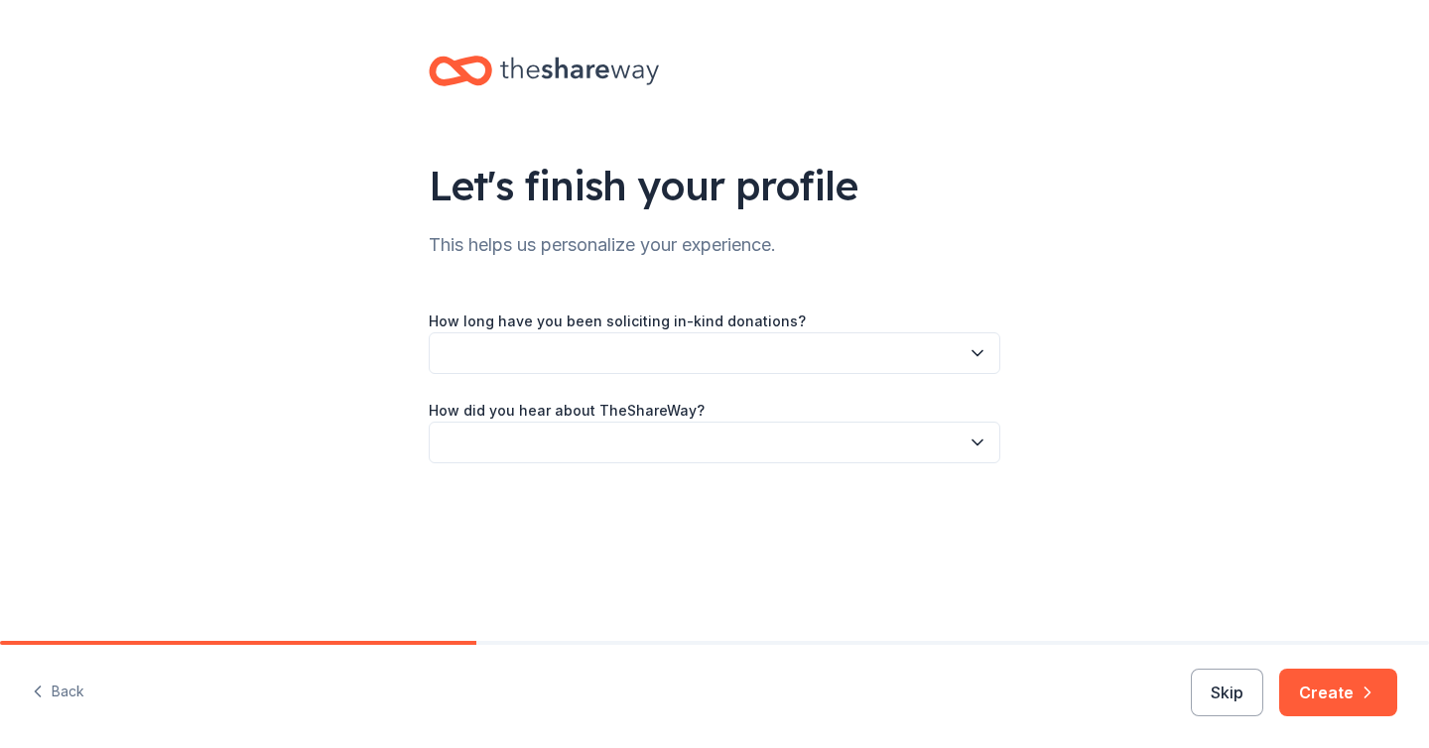
click at [61, 692] on button "Back" at bounding box center [58, 693] width 53 height 42
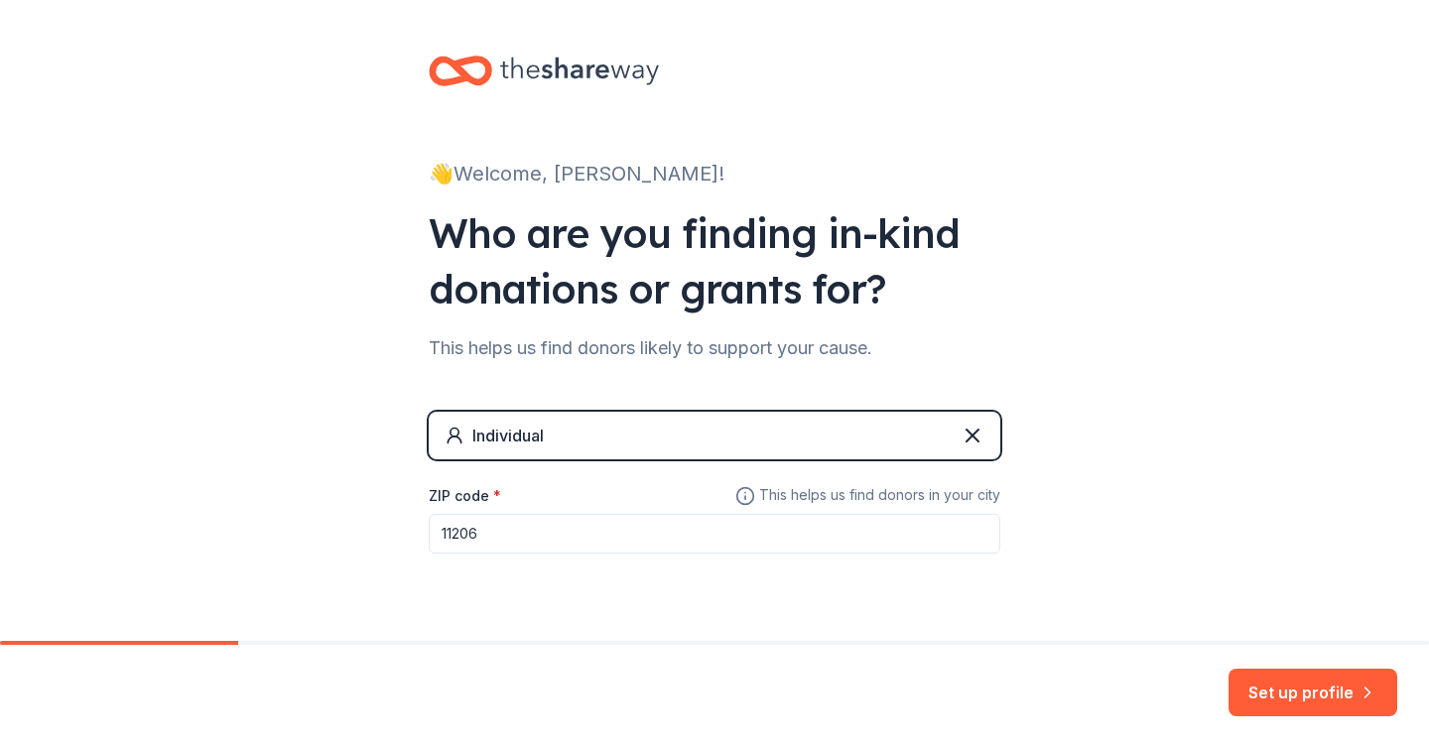
click at [61, 692] on div "Set up profile" at bounding box center [714, 696] width 1429 height 103
click at [545, 74] on icon at bounding box center [579, 71] width 159 height 41
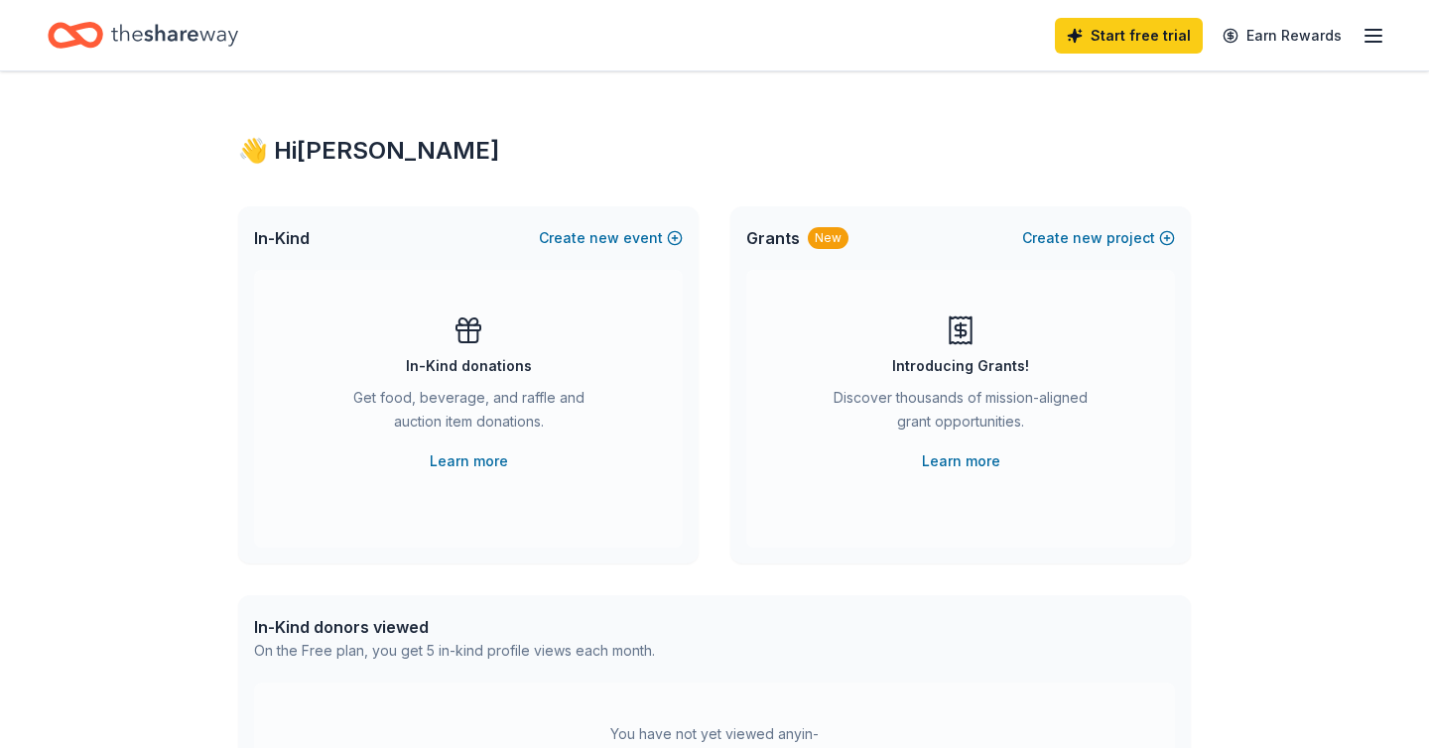
click at [189, 35] on icon "Home" at bounding box center [174, 35] width 127 height 22
click at [1379, 38] on icon "button" at bounding box center [1374, 36] width 24 height 24
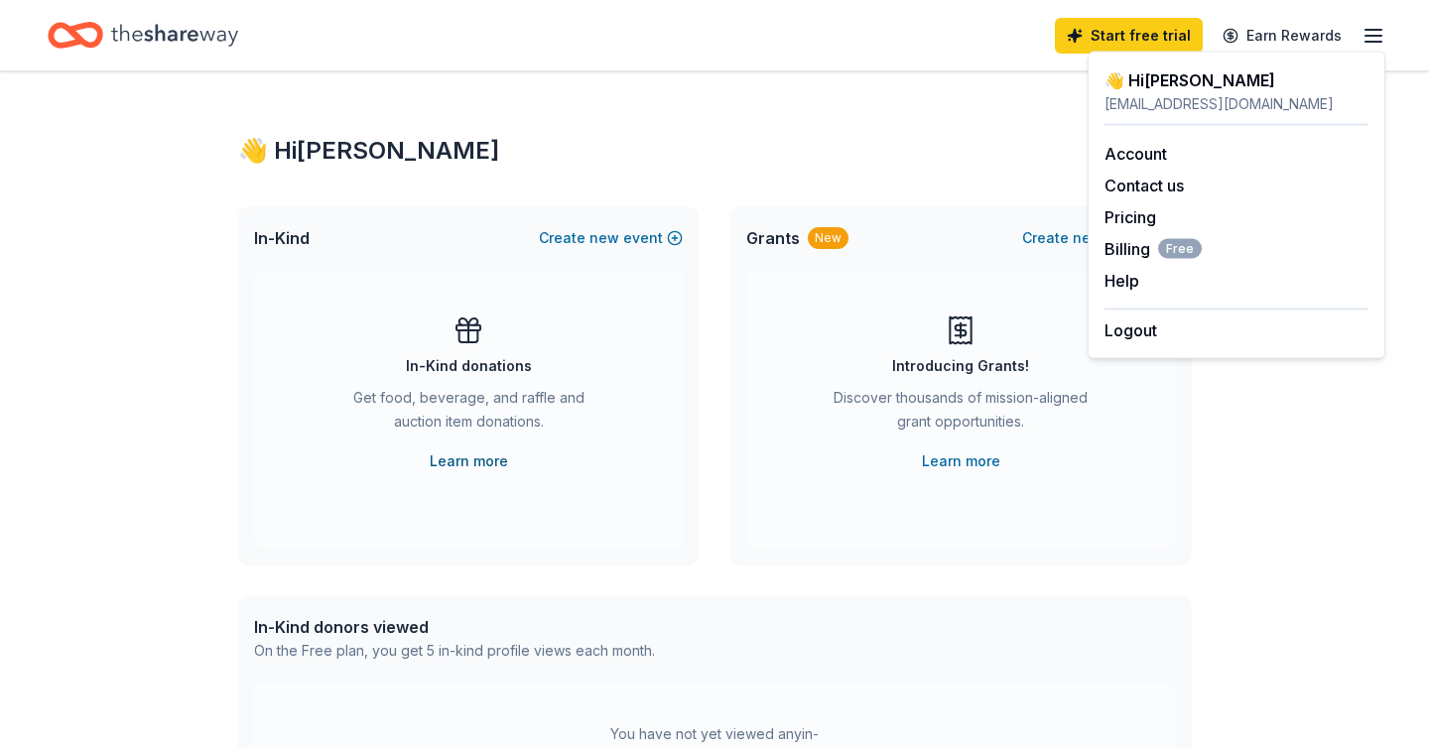
click at [448, 459] on link "Learn more" at bounding box center [469, 462] width 78 height 24
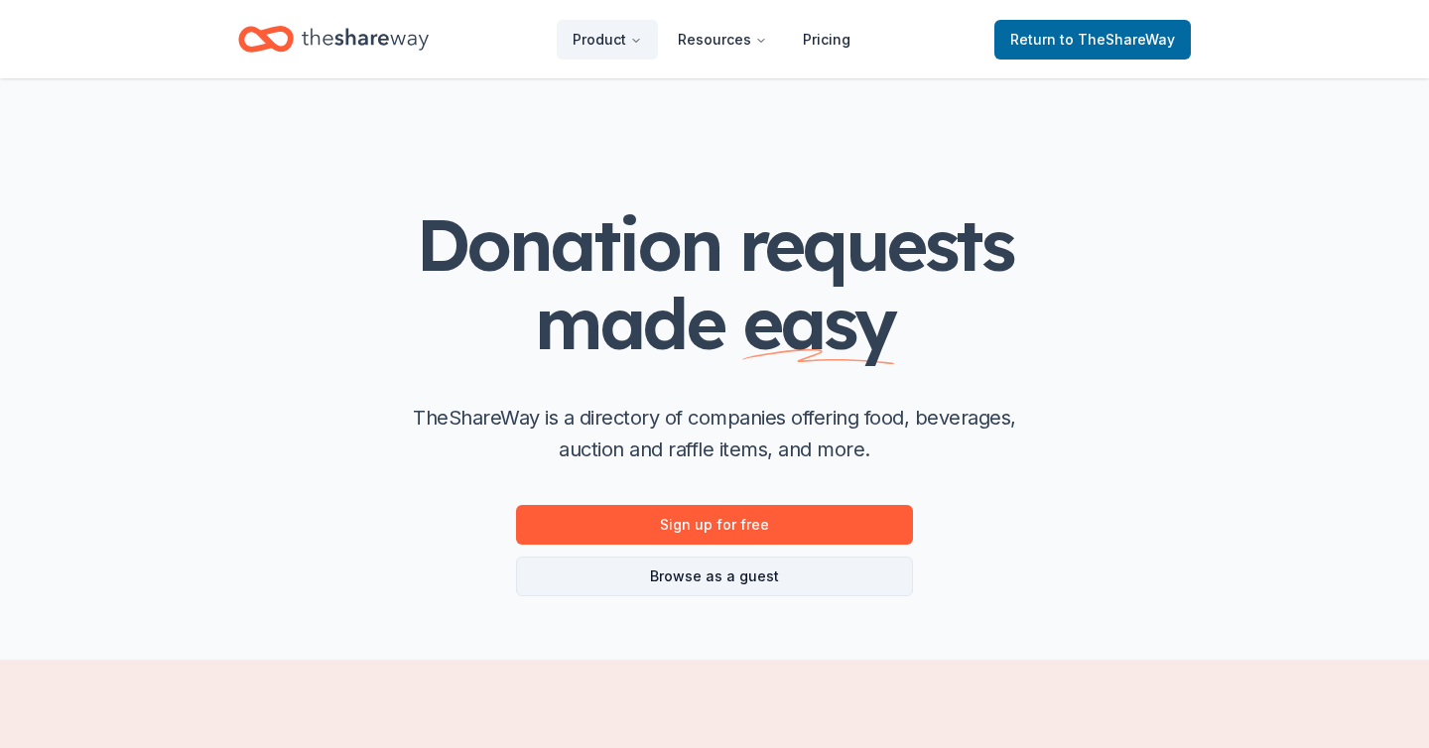
click at [762, 588] on link "Browse as a guest" at bounding box center [714, 577] width 397 height 40
click at [754, 576] on link "Browse as a guest" at bounding box center [714, 577] width 397 height 40
click at [754, 570] on link "Browse as a guest" at bounding box center [714, 577] width 397 height 40
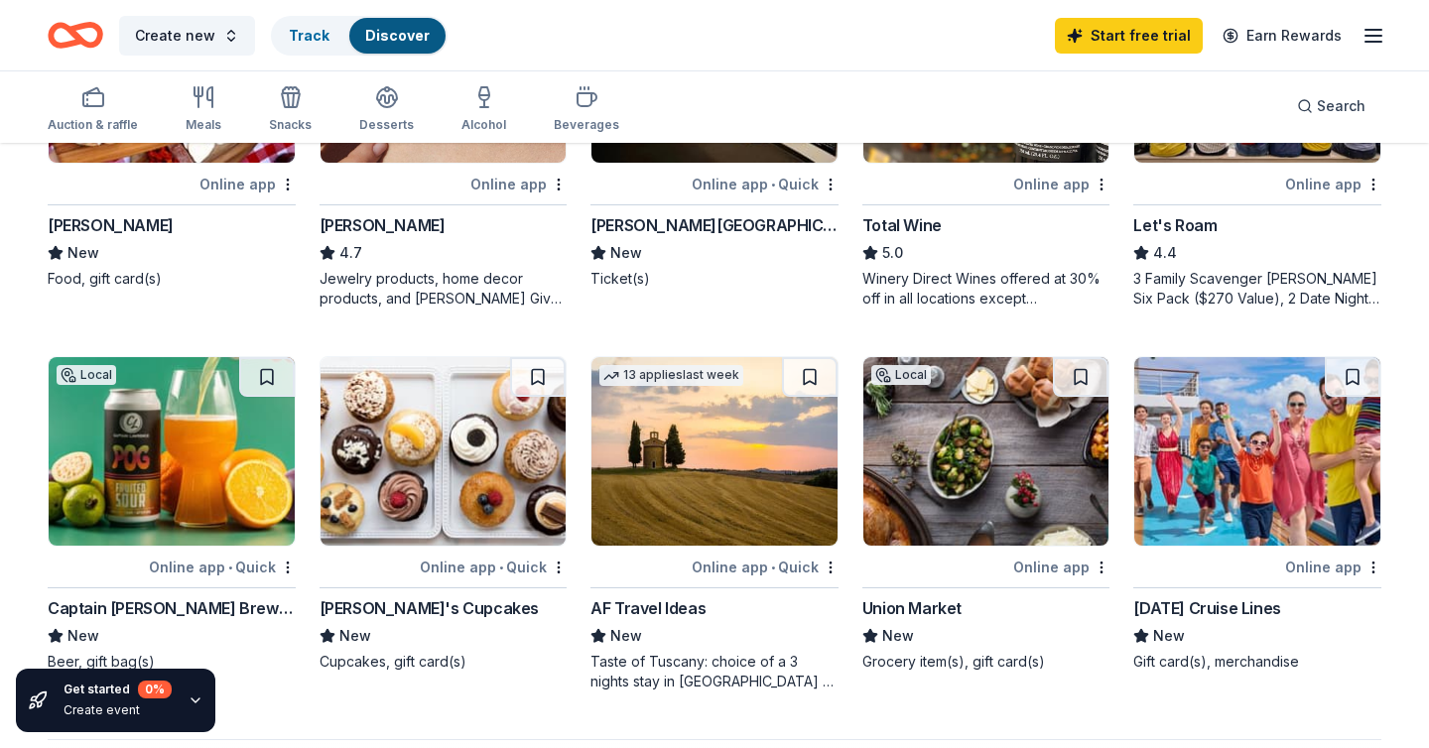
scroll to position [1083, 0]
